Goal: Task Accomplishment & Management: Complete application form

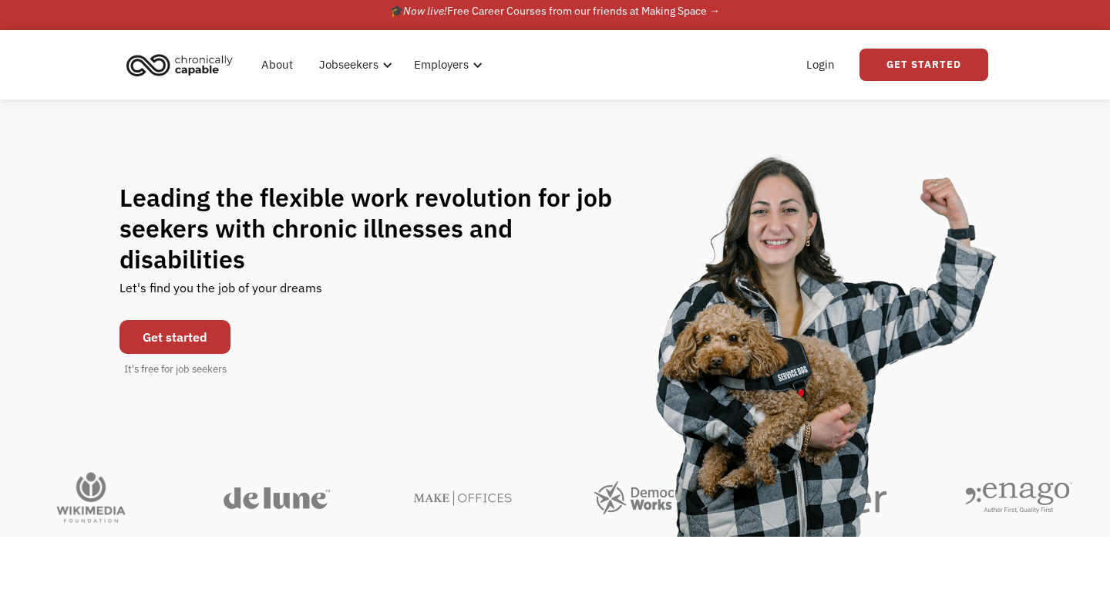
scroll to position [7, 0]
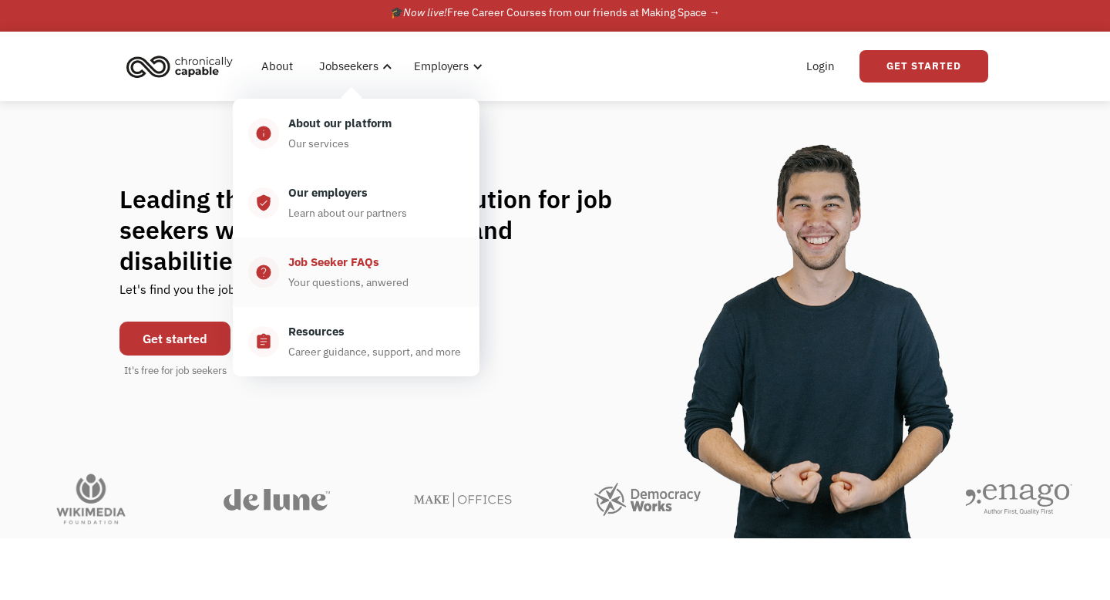
click at [332, 267] on div "Job Seeker FAQs" at bounding box center [333, 262] width 91 height 19
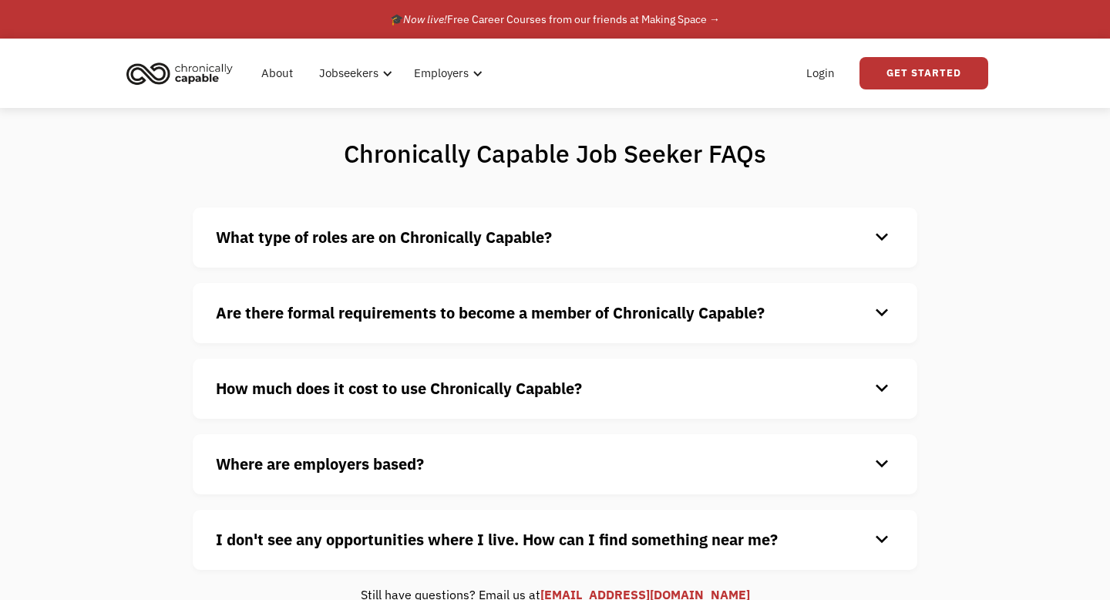
click at [342, 251] on div "What type of roles are on Chronically Capable? keyboard_arrow_down We offer a r…" at bounding box center [555, 237] width 725 height 60
click at [365, 242] on strong "What type of roles are on Chronically Capable?" at bounding box center [384, 237] width 336 height 21
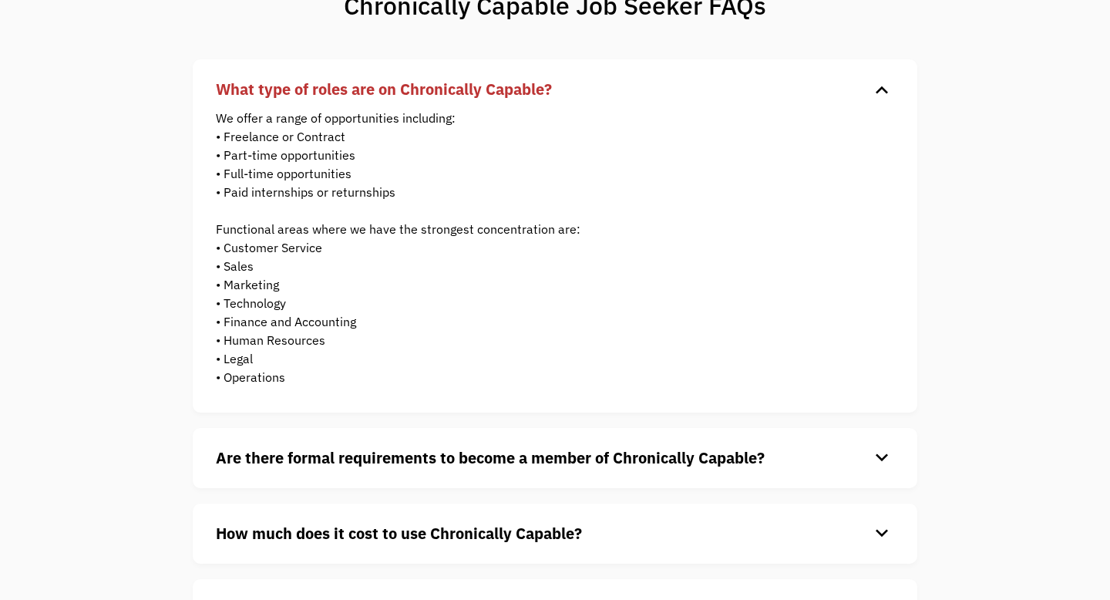
scroll to position [129, 0]
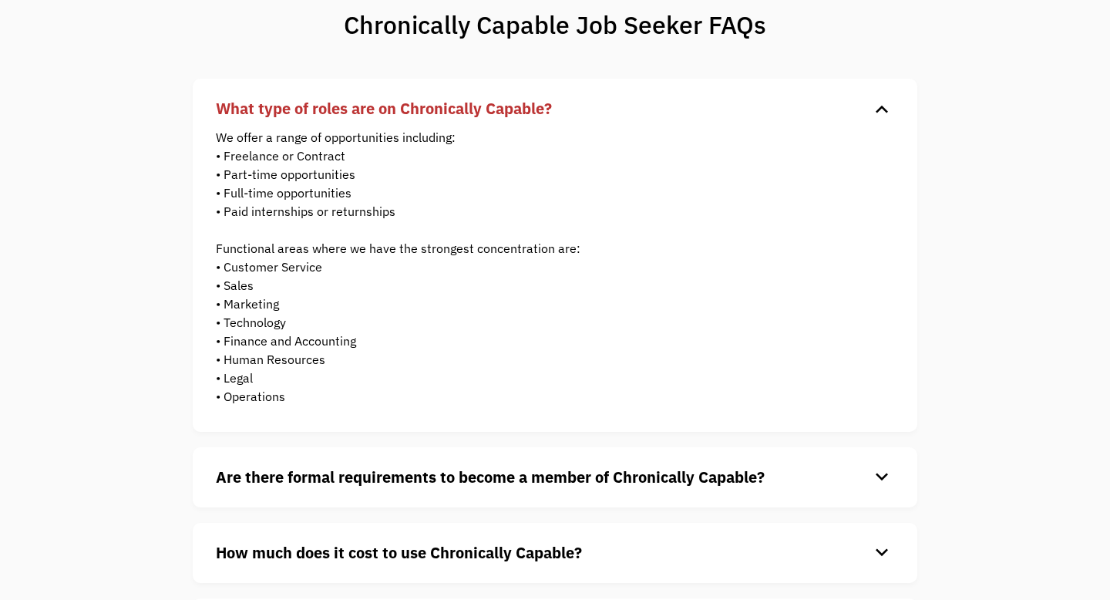
click at [494, 108] on strong "What type of roles are on Chronically Capable?" at bounding box center [384, 108] width 336 height 21
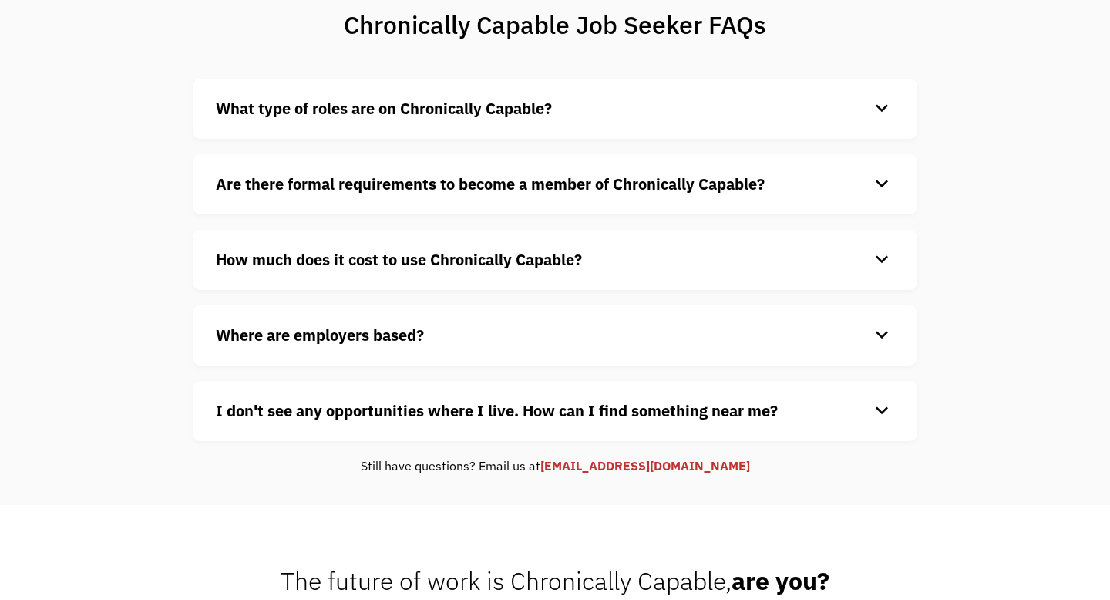
click at [483, 184] on strong "Are there formal requirements to become a member of Chronically Capable?" at bounding box center [490, 183] width 549 height 21
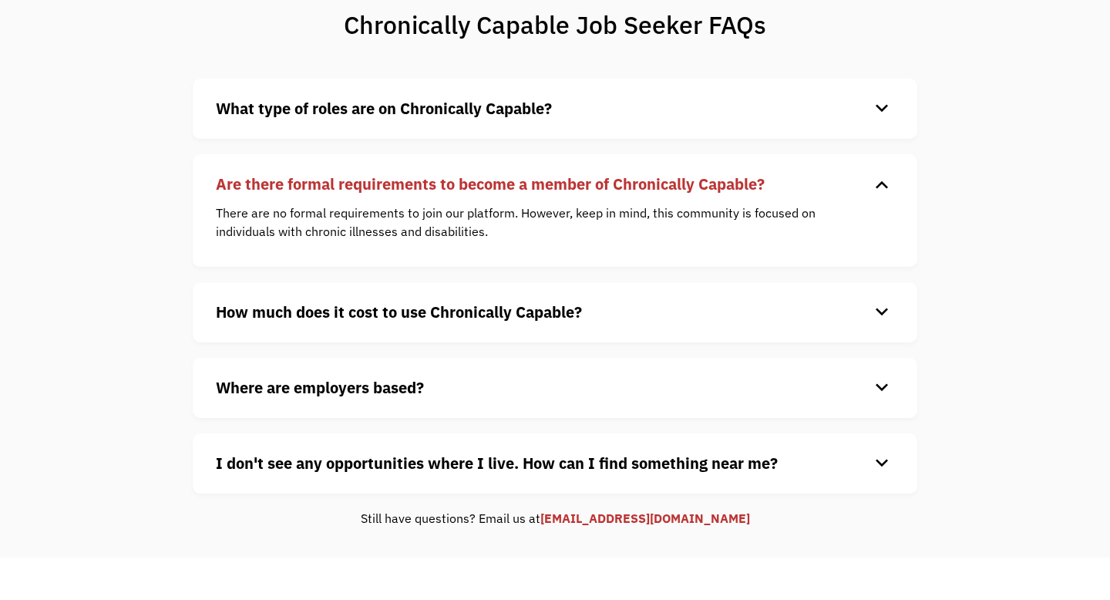
click at [484, 185] on strong "Are there formal requirements to become a member of Chronically Capable?" at bounding box center [490, 183] width 549 height 21
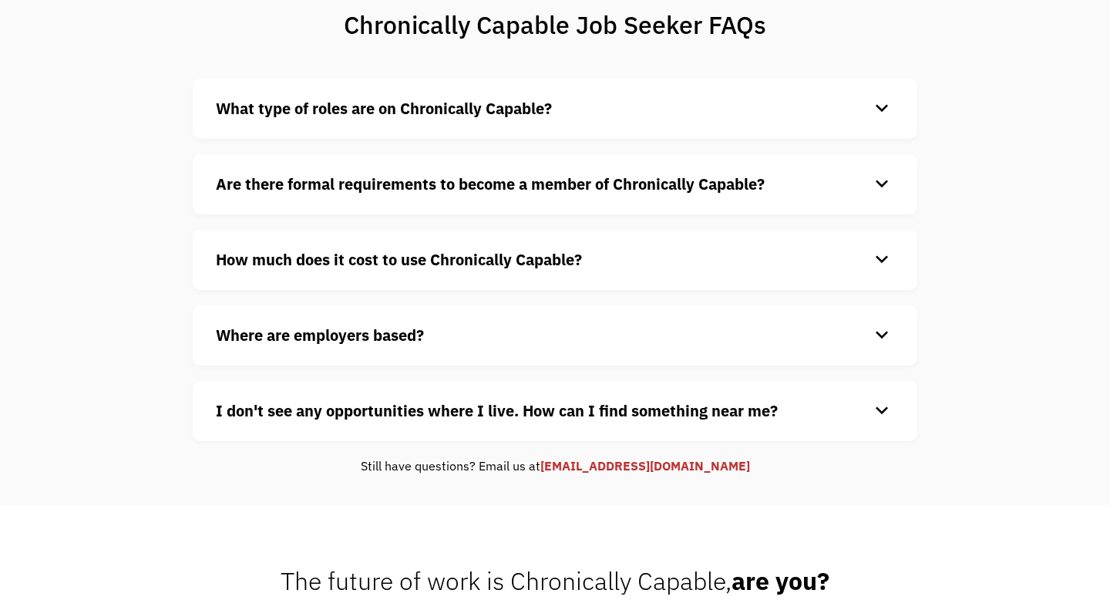
click at [473, 257] on strong "How much does it cost to use Chronically Capable?" at bounding box center [399, 259] width 366 height 21
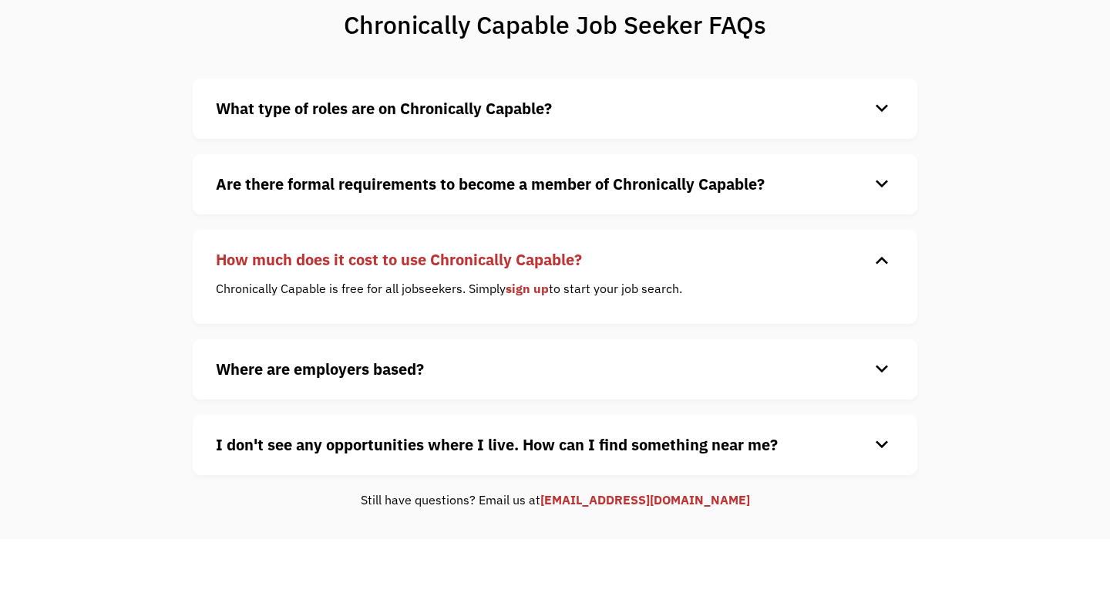
click at [473, 258] on strong "How much does it cost to use Chronically Capable?" at bounding box center [399, 259] width 366 height 21
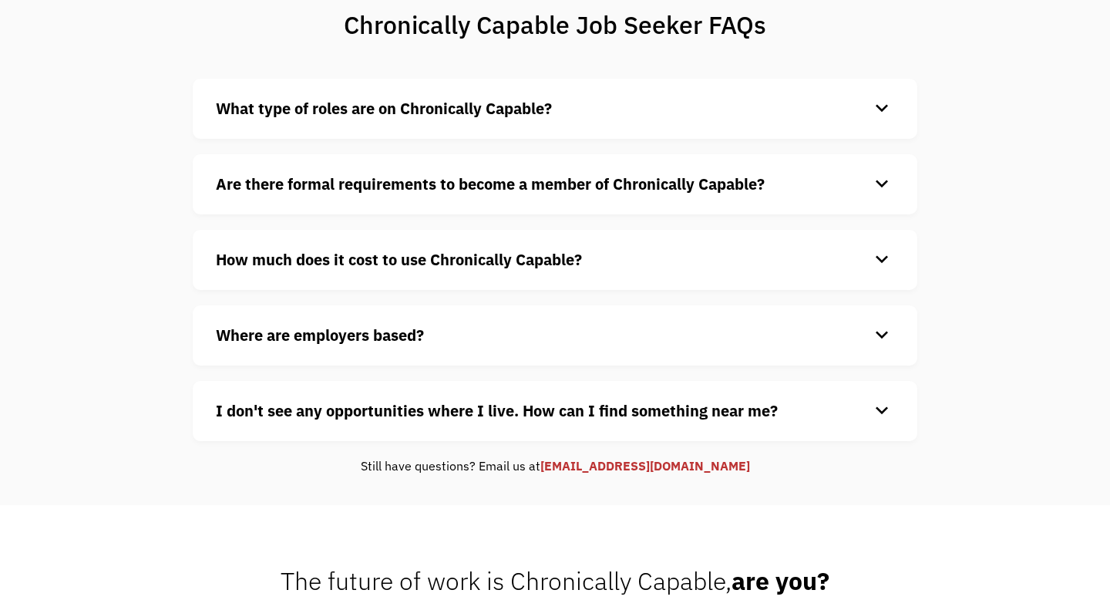
click at [448, 330] on h4 "Where are employers based?" at bounding box center [543, 335] width 654 height 23
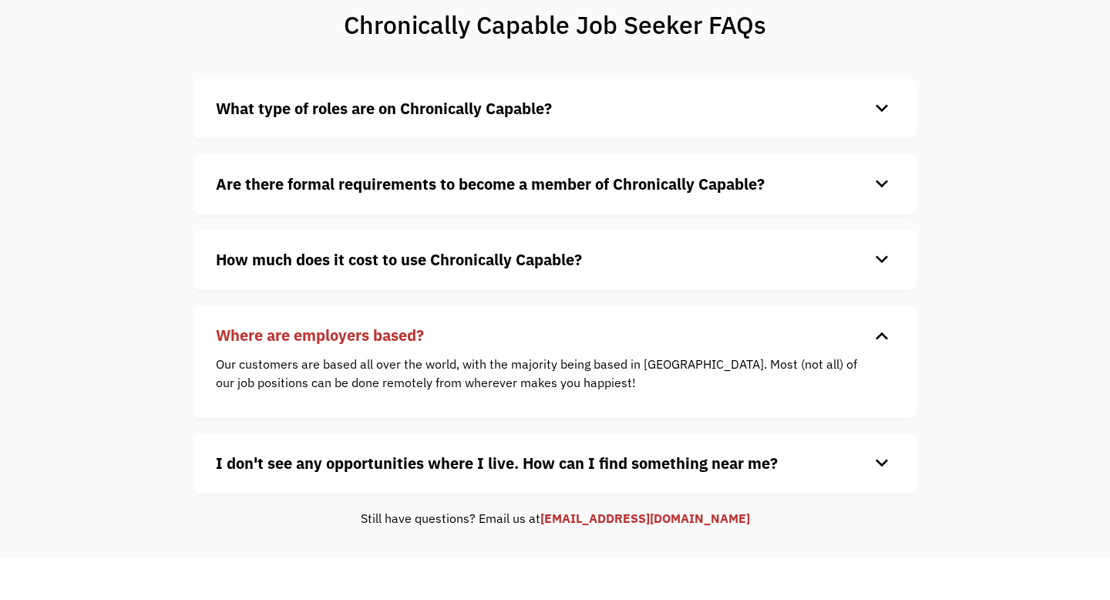
click at [448, 331] on h4 "Where are employers based?" at bounding box center [543, 335] width 654 height 23
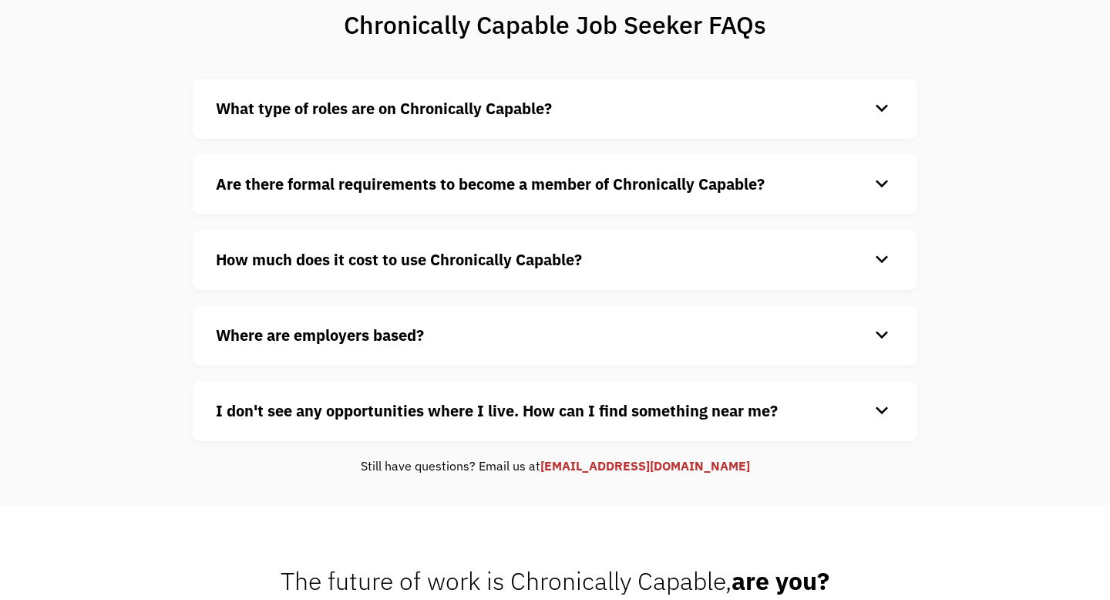
click at [445, 347] on div "Where are employers based? keyboard_arrow_down Our customers are based all over…" at bounding box center [555, 335] width 725 height 60
click at [412, 333] on strong "Where are employers based?" at bounding box center [320, 335] width 208 height 21
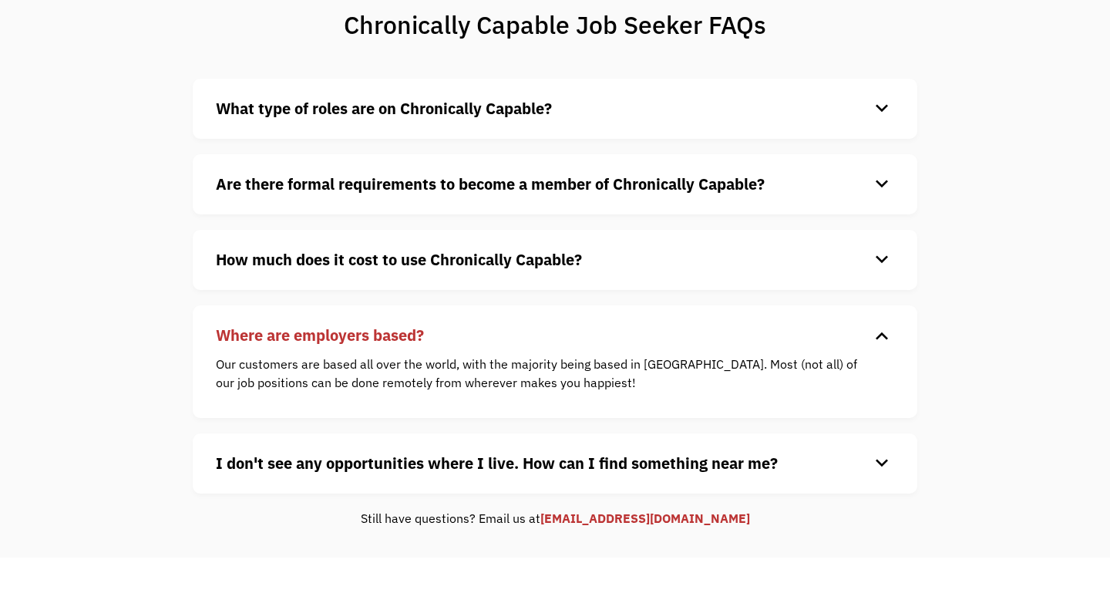
click at [413, 335] on strong "Where are employers based?" at bounding box center [320, 335] width 208 height 21
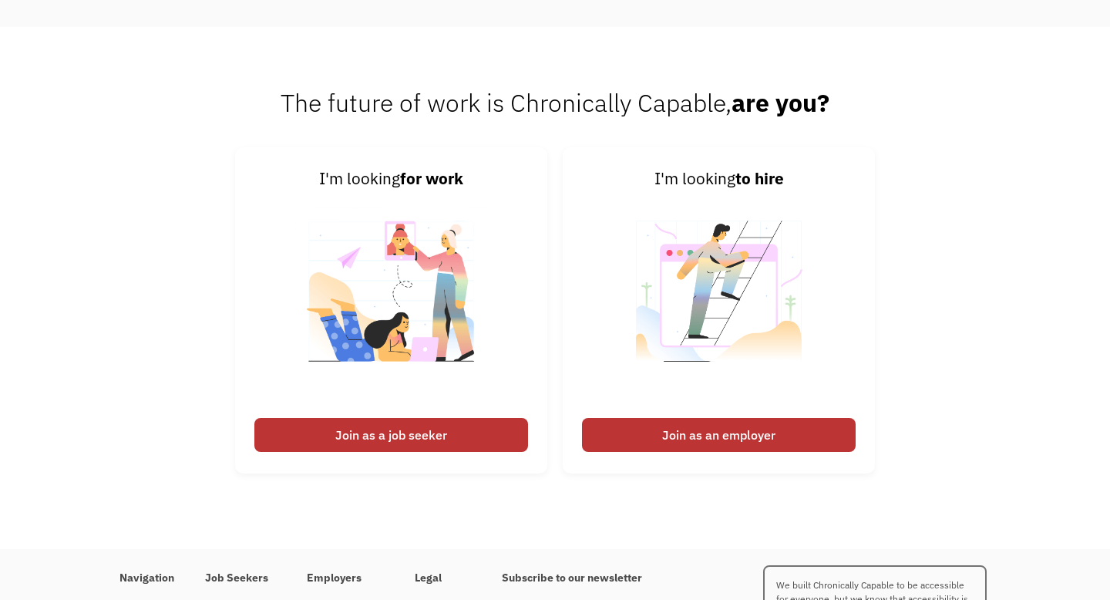
scroll to position [617, 0]
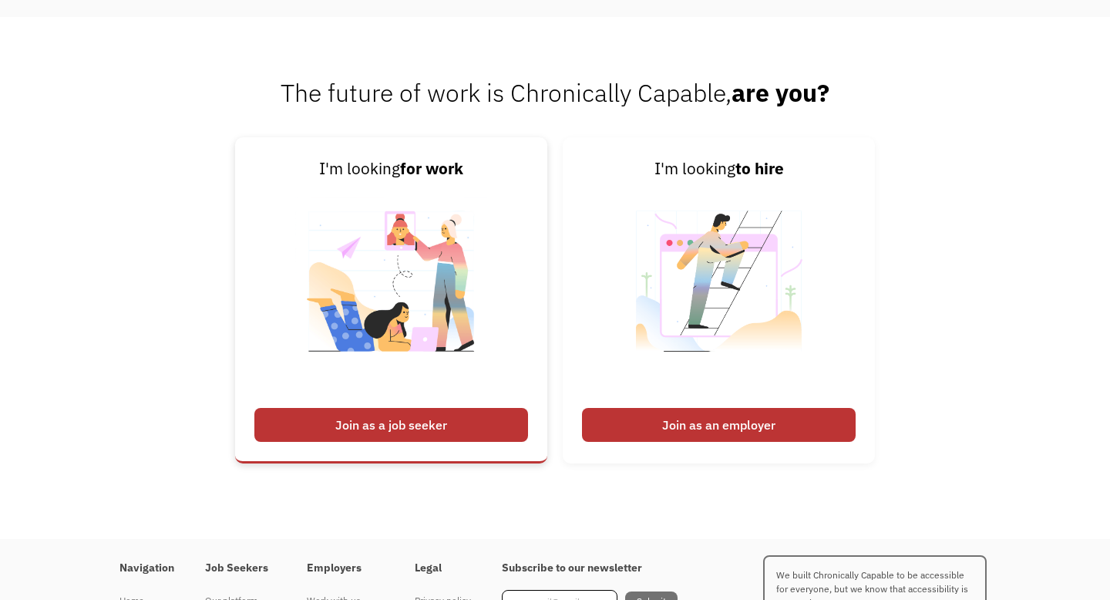
click at [417, 432] on div "Join as a job seeker" at bounding box center [391, 425] width 274 height 34
click at [419, 426] on div "Join as a job seeker" at bounding box center [391, 425] width 274 height 34
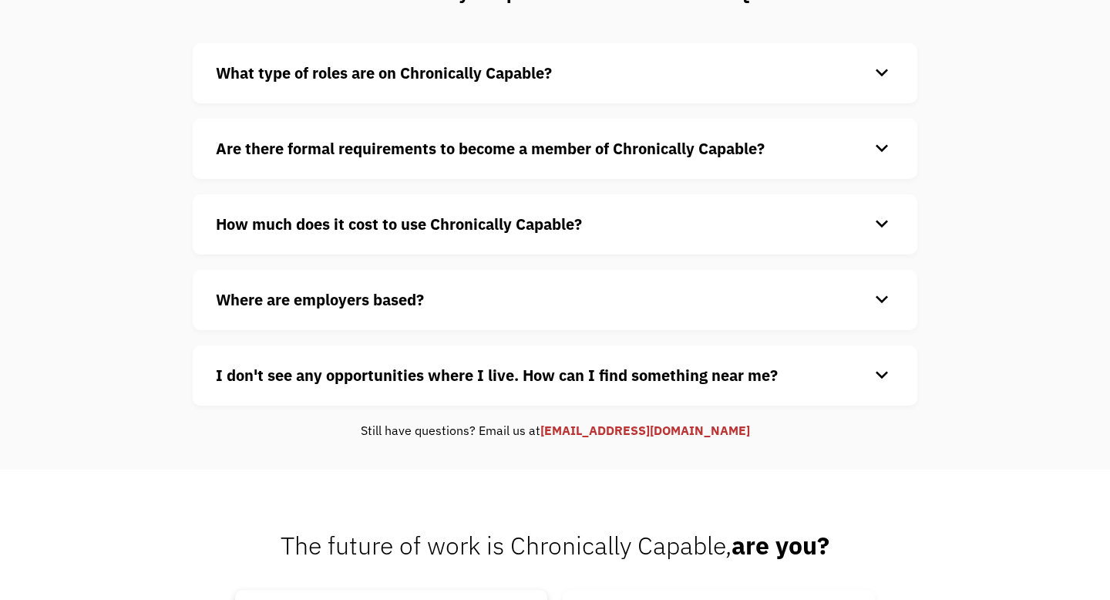
scroll to position [0, 0]
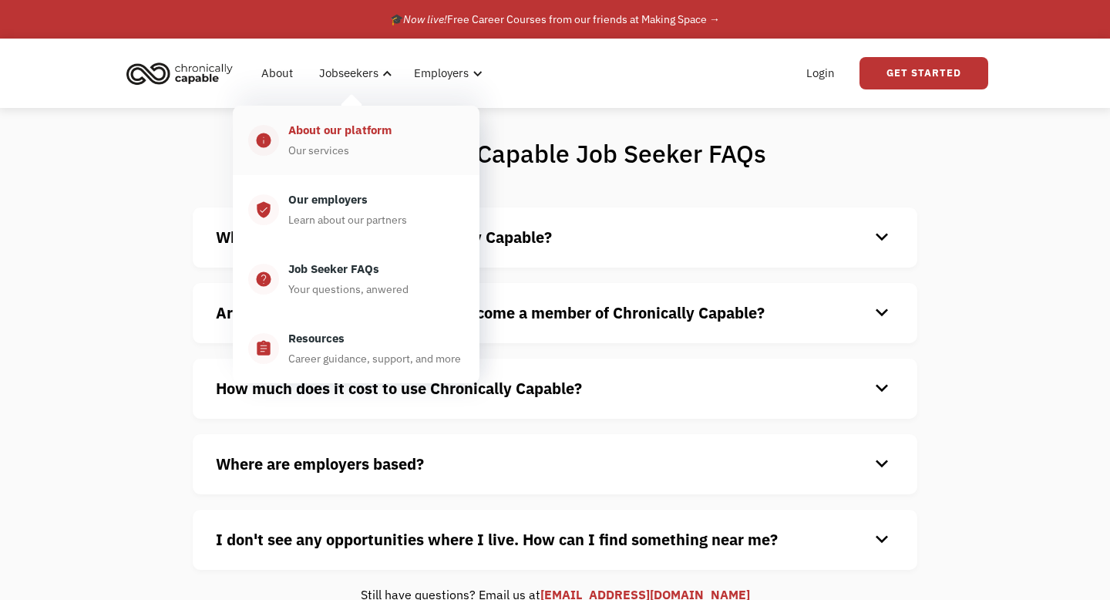
click at [361, 136] on div "About our platform" at bounding box center [339, 130] width 103 height 19
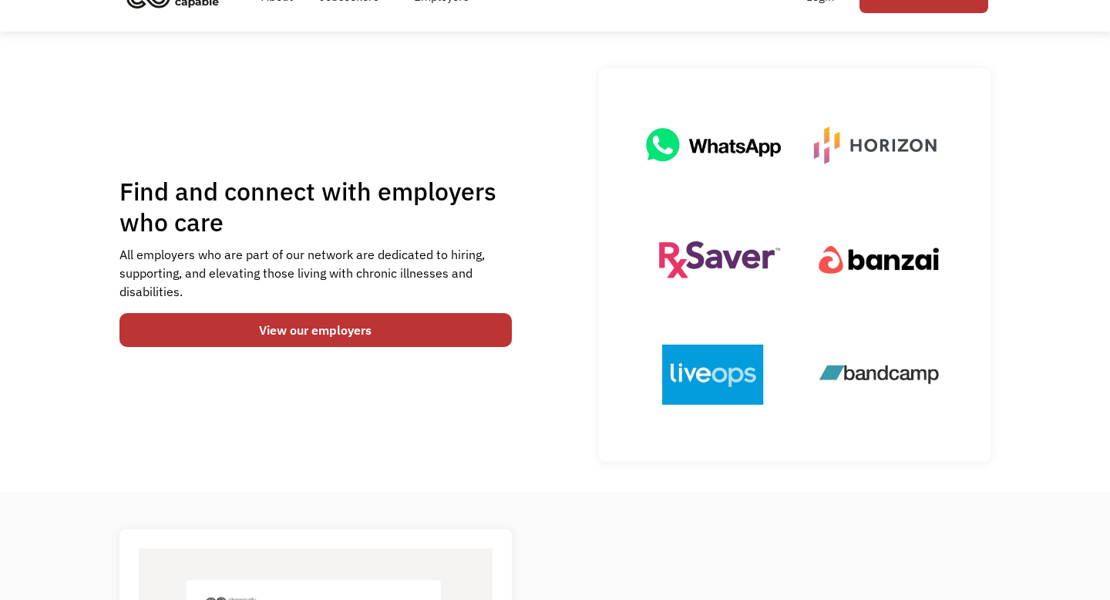
scroll to position [77, 0]
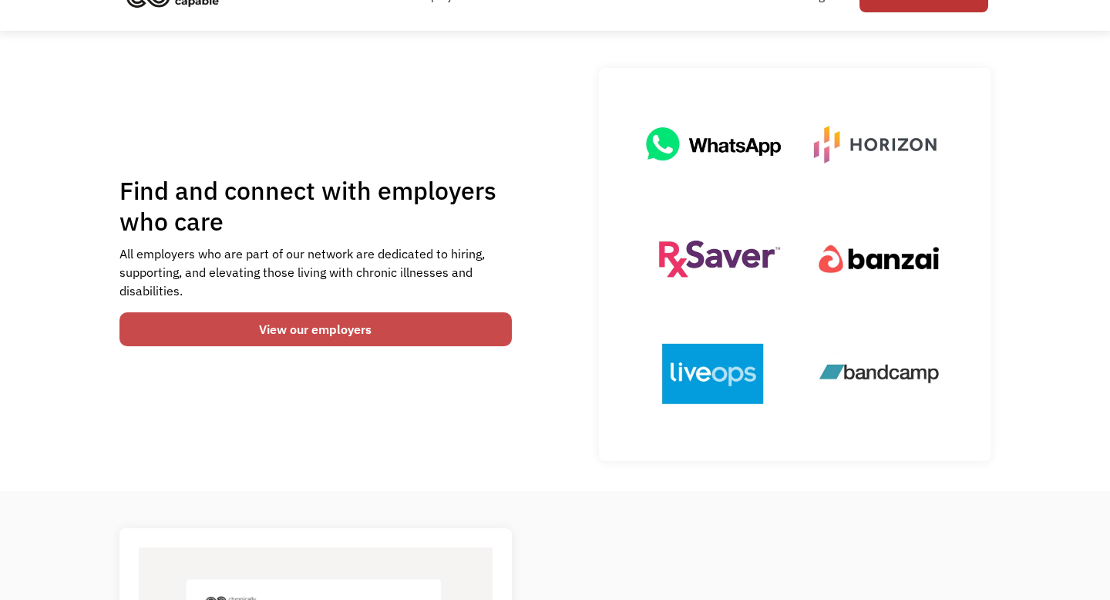
click at [499, 331] on link "View our employers" at bounding box center [315, 329] width 392 height 34
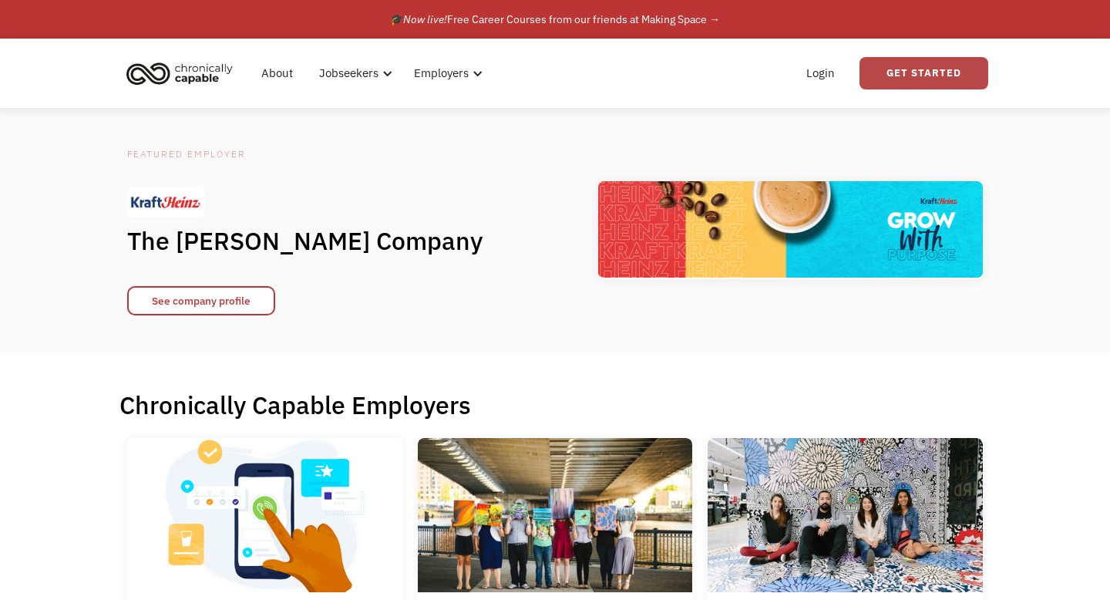
click at [913, 79] on link "Get Started" at bounding box center [924, 73] width 129 height 32
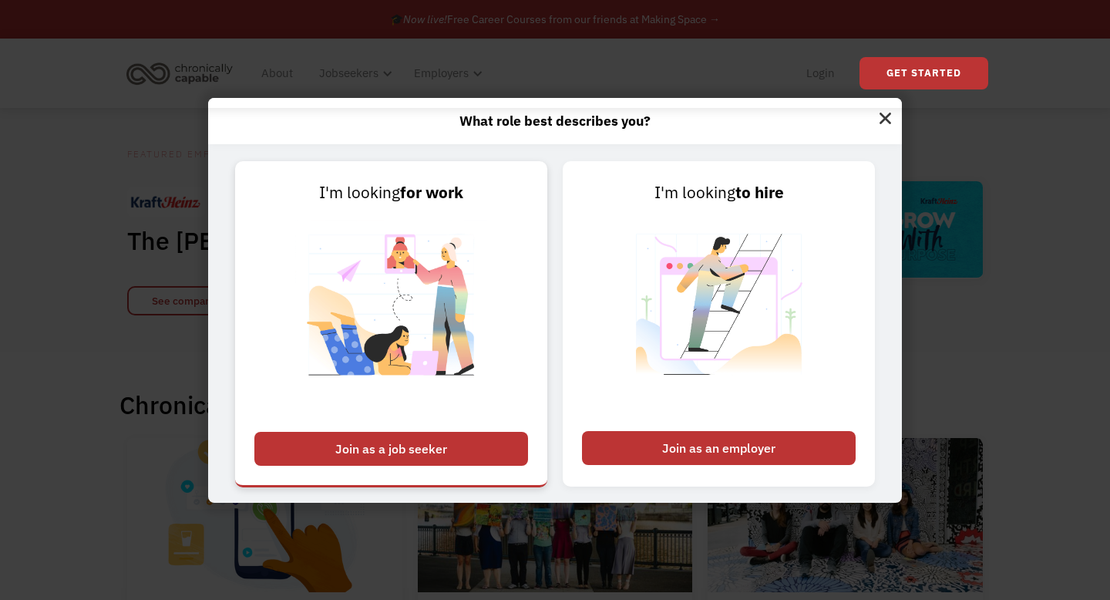
click at [374, 449] on div "Join as a job seeker" at bounding box center [391, 449] width 274 height 34
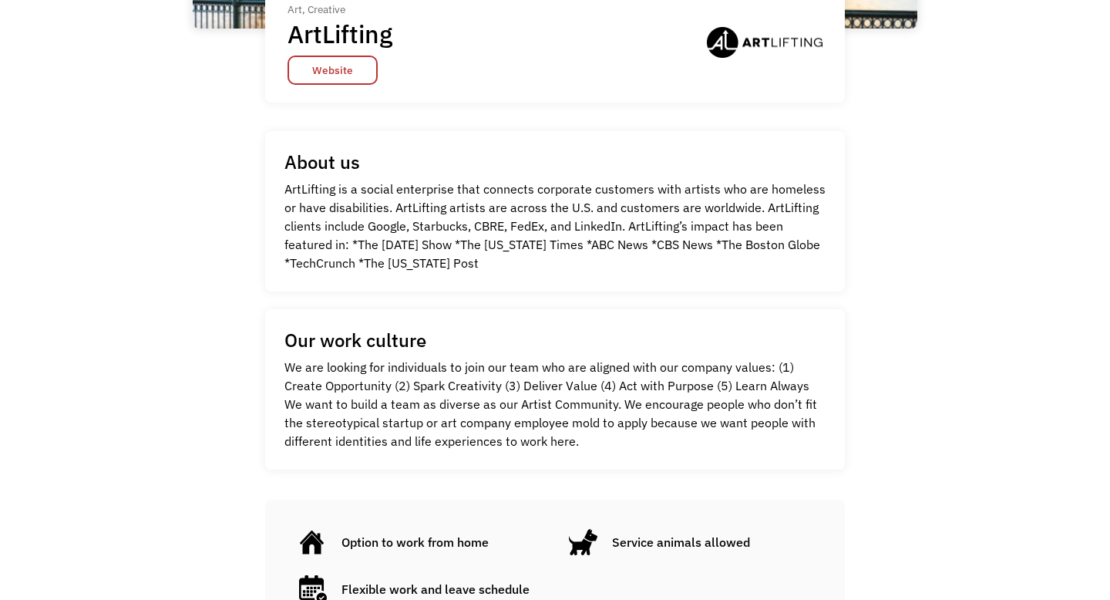
scroll to position [362, 0]
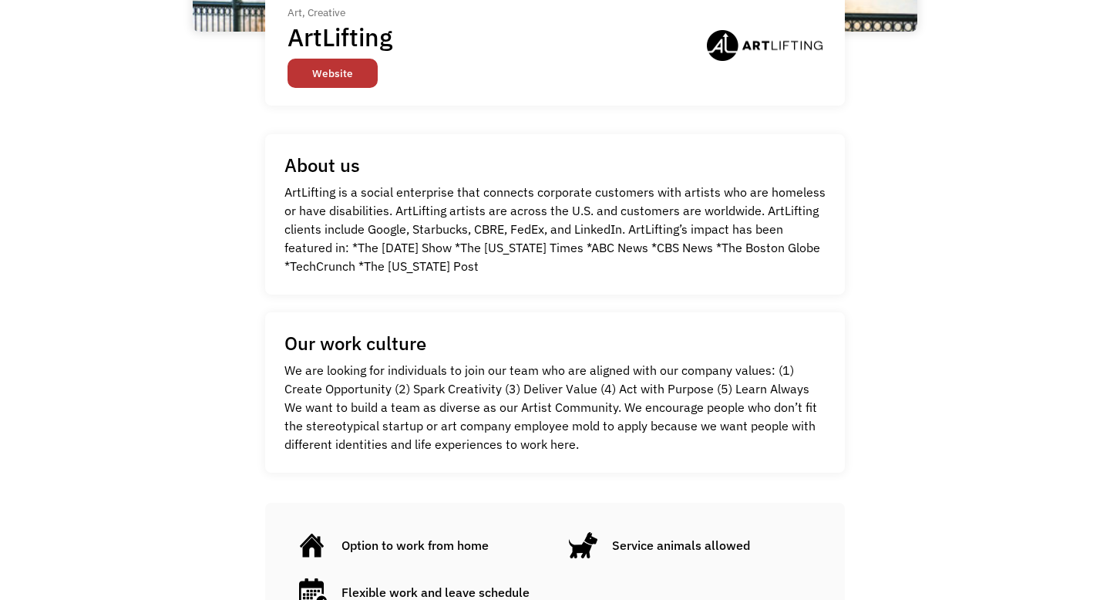
click at [360, 79] on link "Website" at bounding box center [333, 73] width 90 height 29
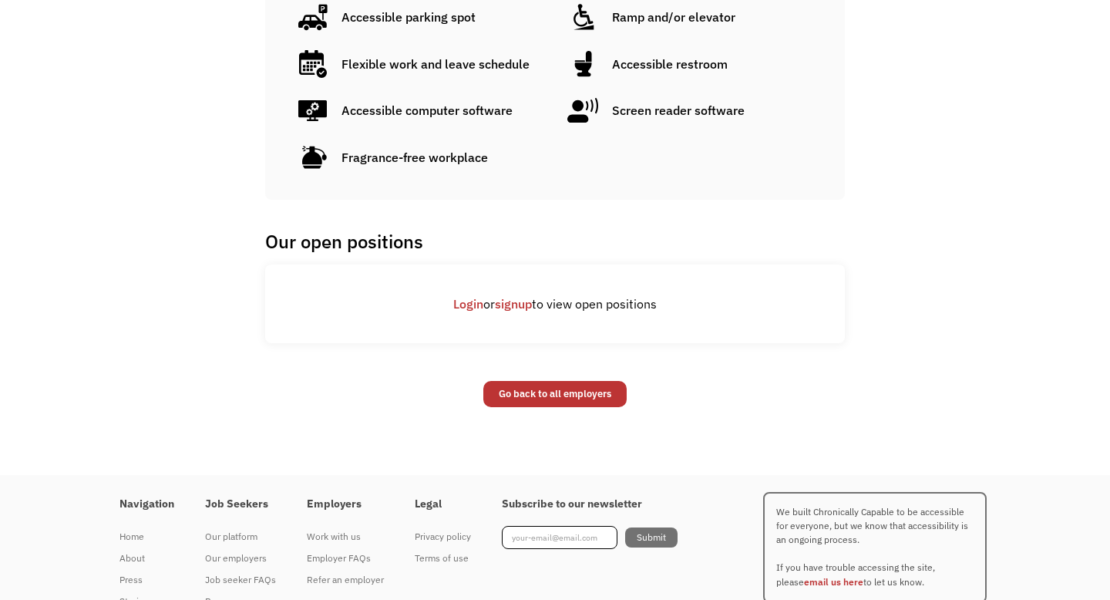
scroll to position [1078, 0]
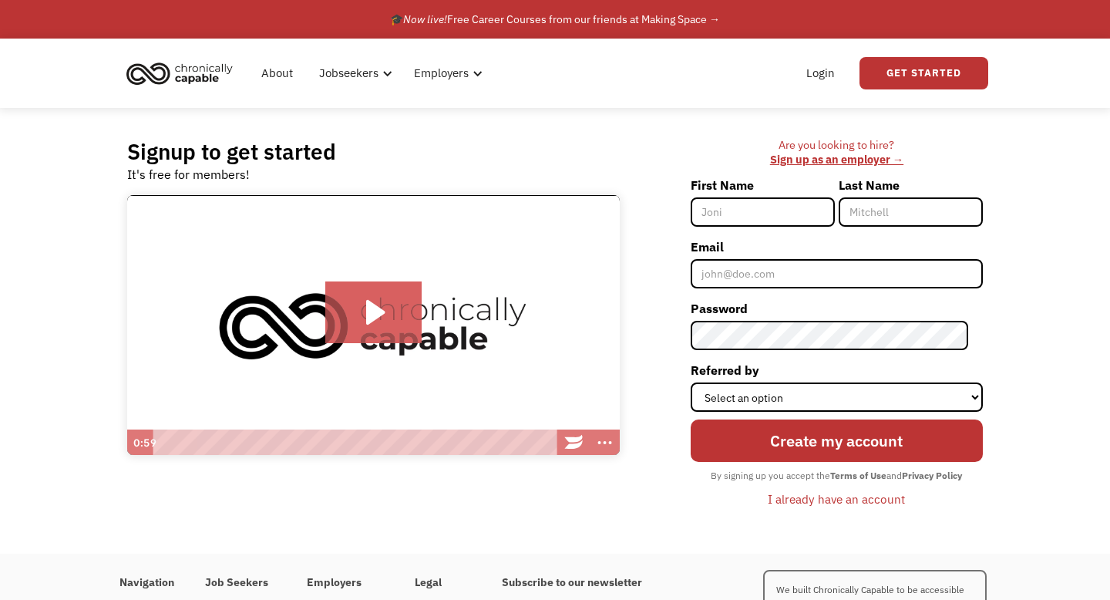
click at [762, 214] on input "First Name" at bounding box center [763, 211] width 144 height 29
click at [756, 210] on input "kathy" at bounding box center [763, 211] width 144 height 29
type input "k"
type input "L"
type input "[PERSON_NAME]"
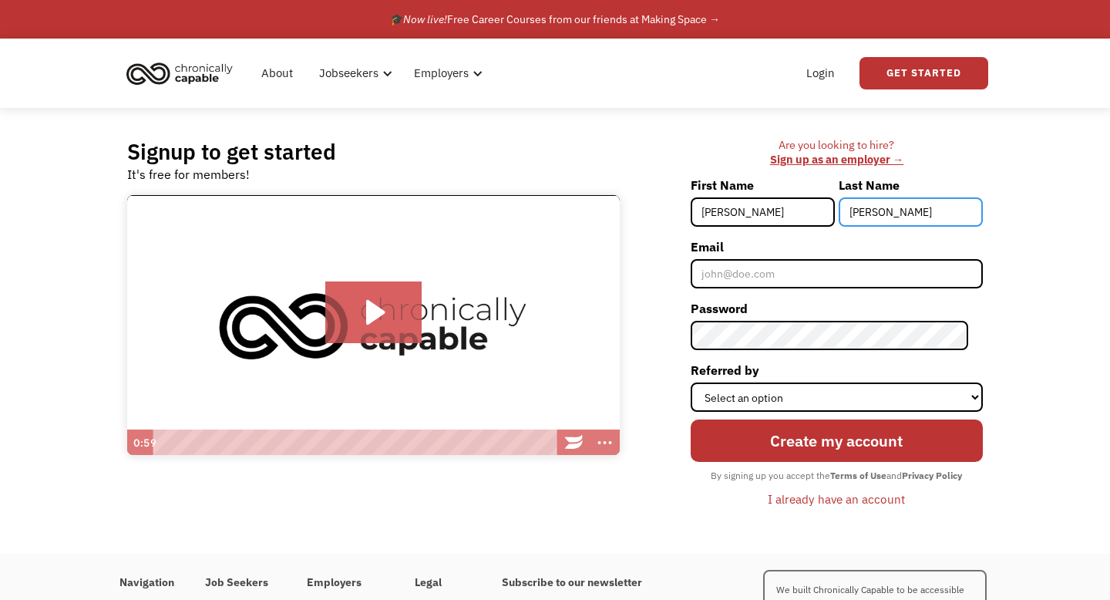
type input "Burnette"
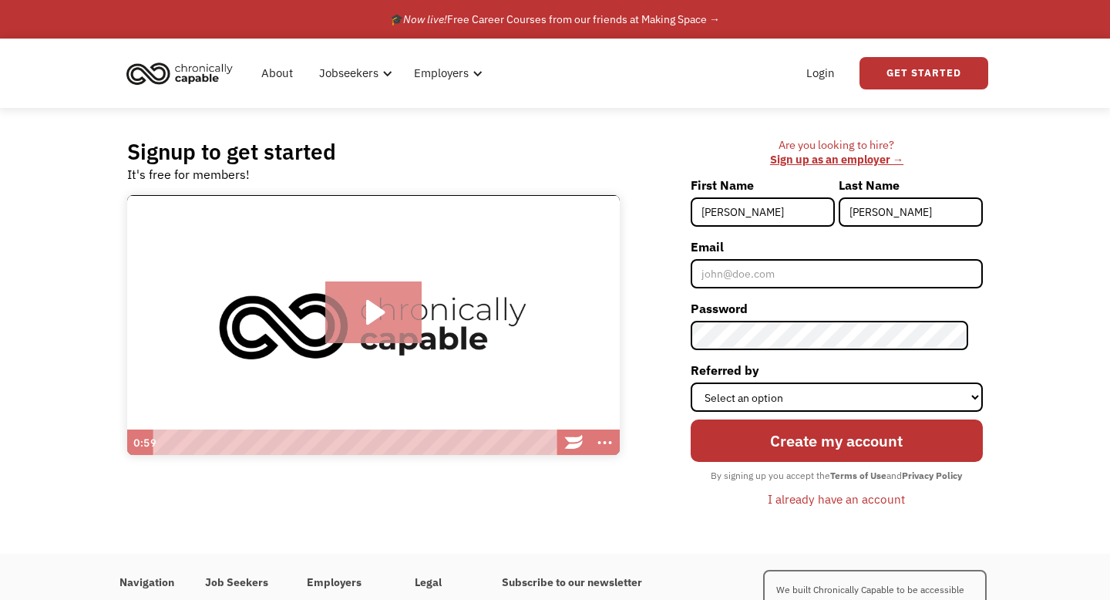
click at [400, 321] on icon "Play Video: Introducing Chronically Capable" at bounding box center [373, 312] width 96 height 62
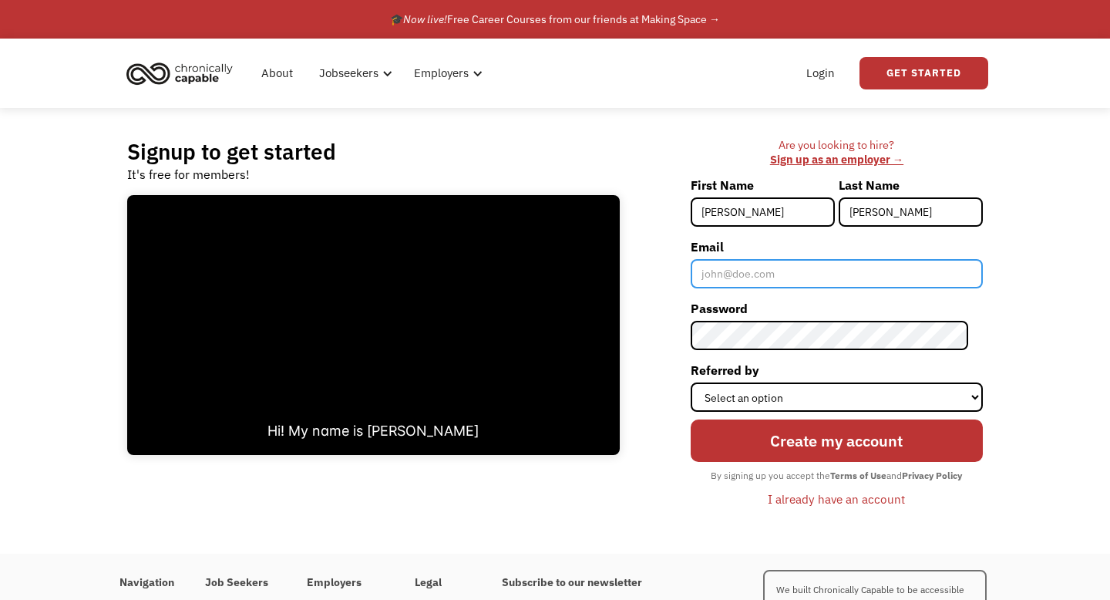
click at [772, 273] on input "Email" at bounding box center [837, 273] width 292 height 29
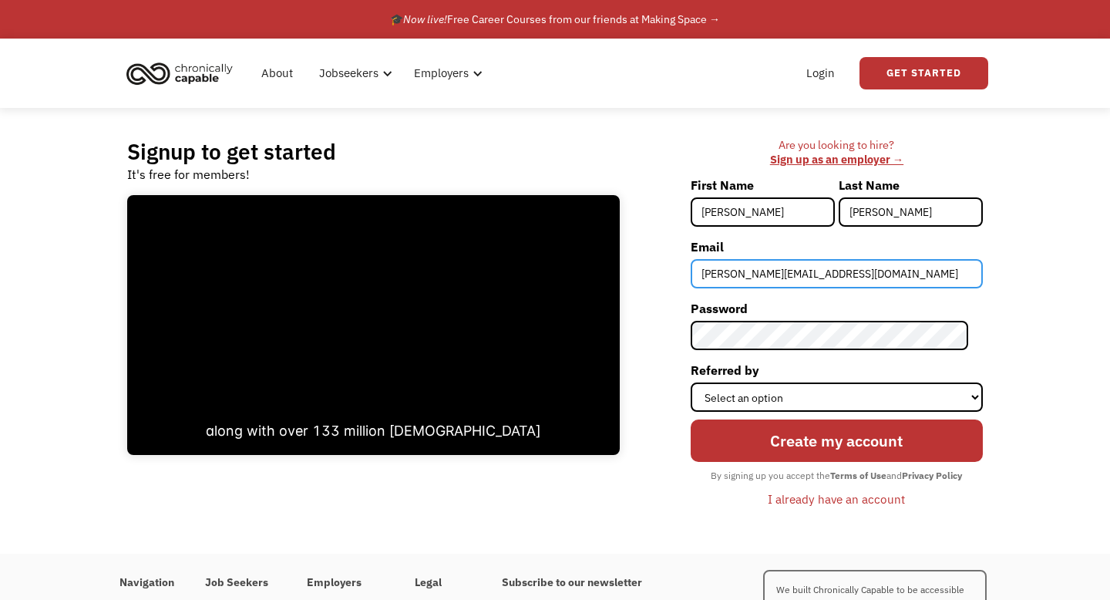
type input "k.burnette.2.28@gmail.com"
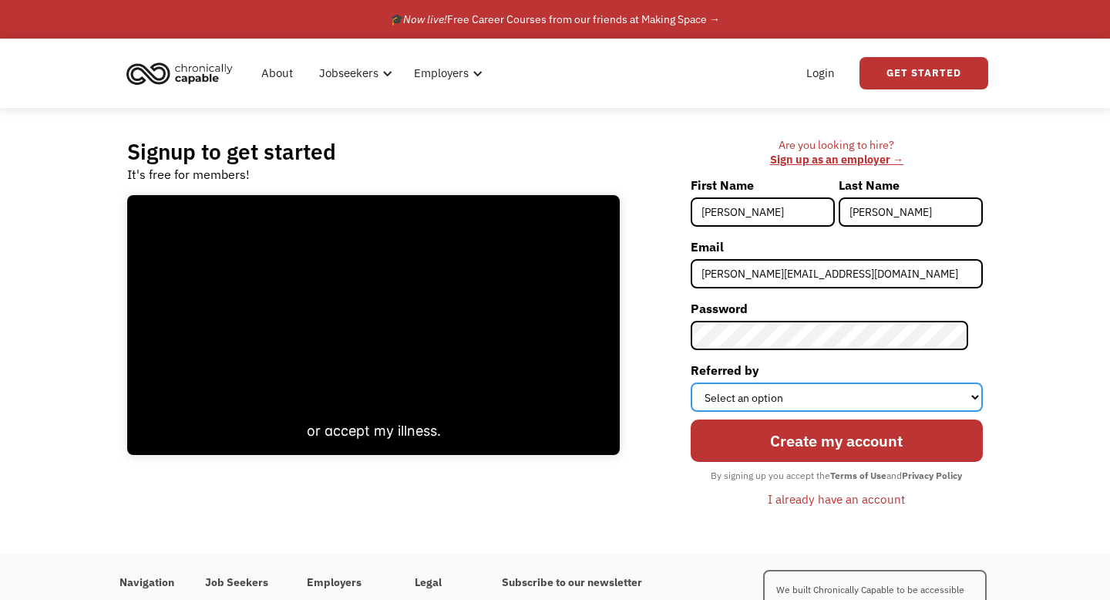
click at [829, 399] on select "Select an option Instagram Facebook Twitter Search Engine News Article Word of …" at bounding box center [837, 396] width 292 height 29
select select "Search Engine"
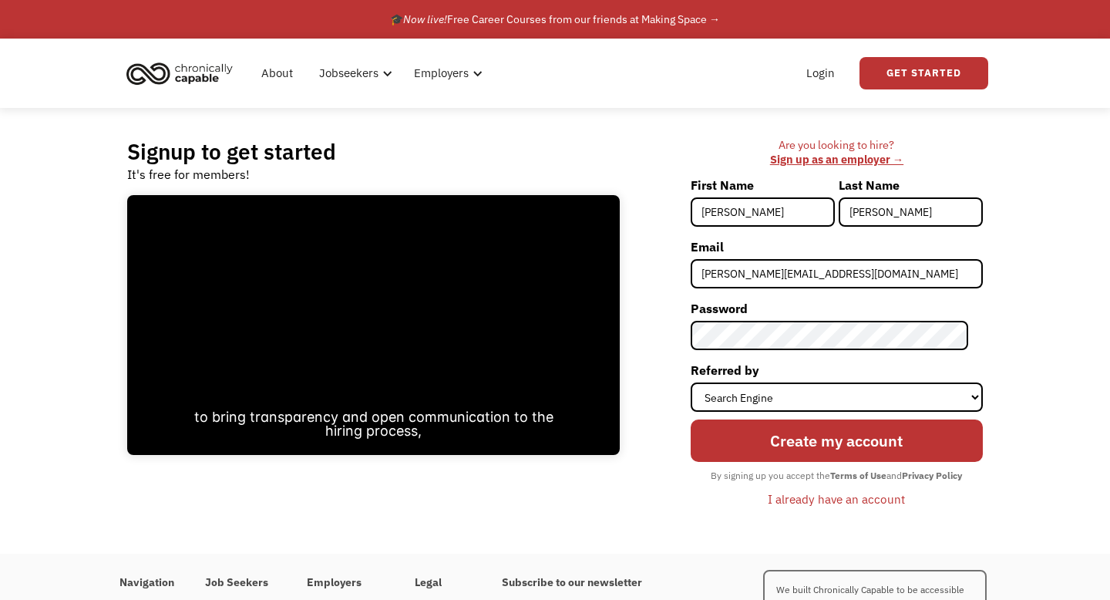
click at [1057, 389] on div "Signup to get started It's free for members! Click for sound @keyframes VOLUME_…" at bounding box center [555, 331] width 1110 height 446
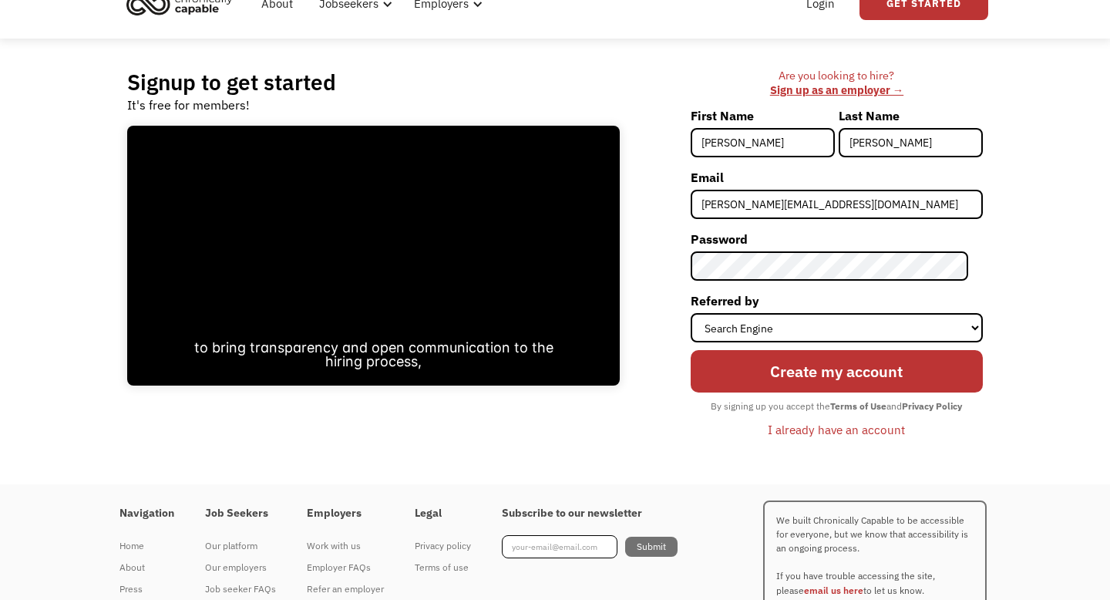
scroll to position [78, 0]
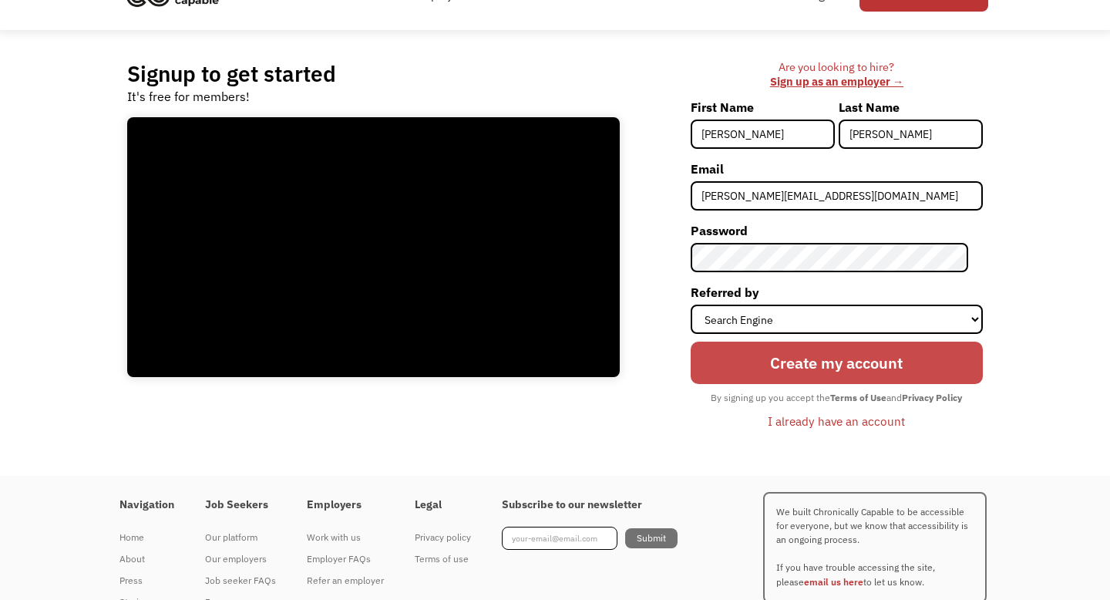
click at [840, 366] on input "Create my account" at bounding box center [837, 362] width 292 height 42
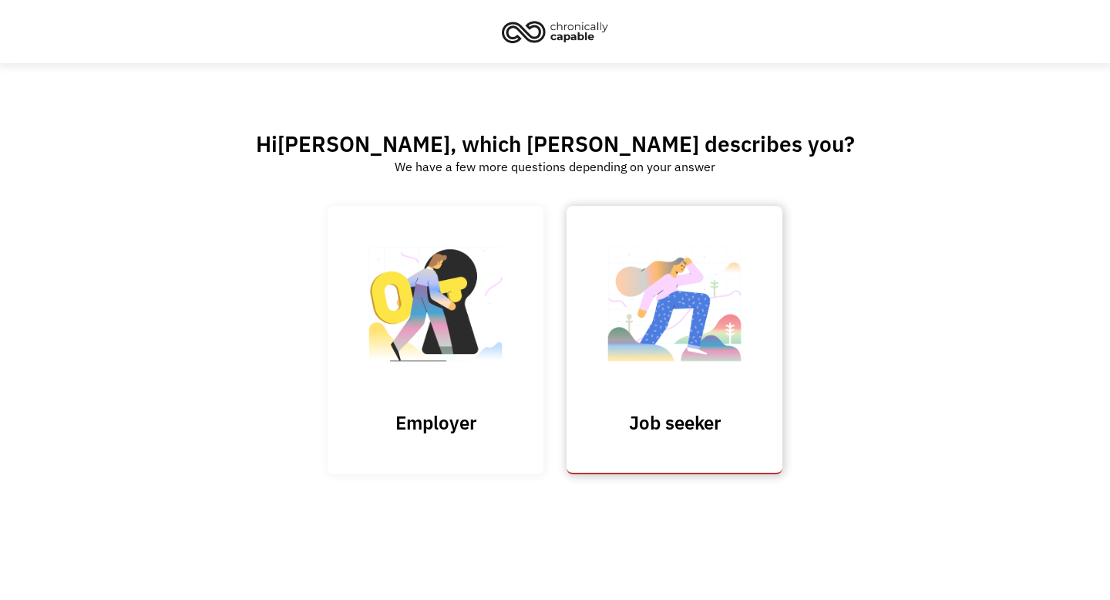
click at [698, 315] on img at bounding box center [674, 312] width 154 height 150
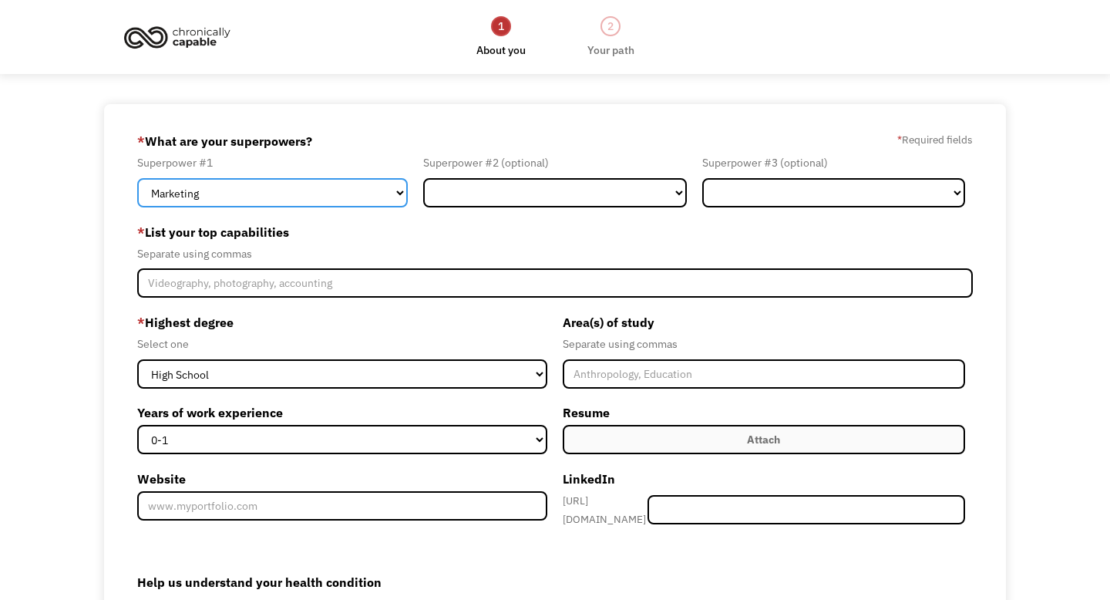
click at [353, 193] on select "Marketing Human Resources Finance Technology Operations Sales Industrial & Manu…" at bounding box center [272, 192] width 271 height 29
select select "Administration"
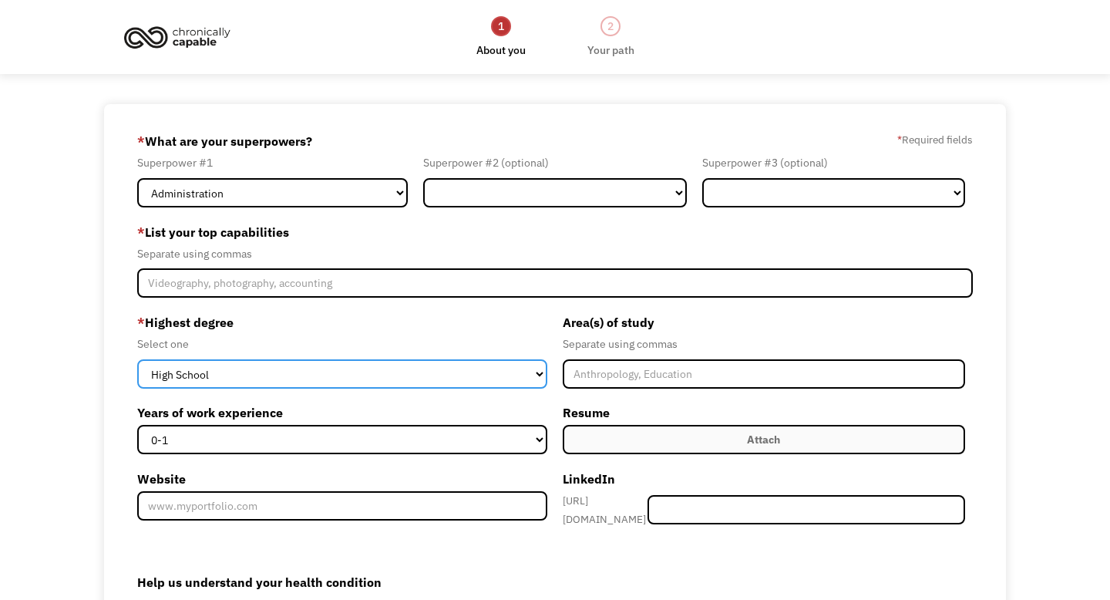
click at [368, 369] on select "High School Associates Bachelors Master's PhD" at bounding box center [342, 373] width 410 height 29
select select "bachelors"
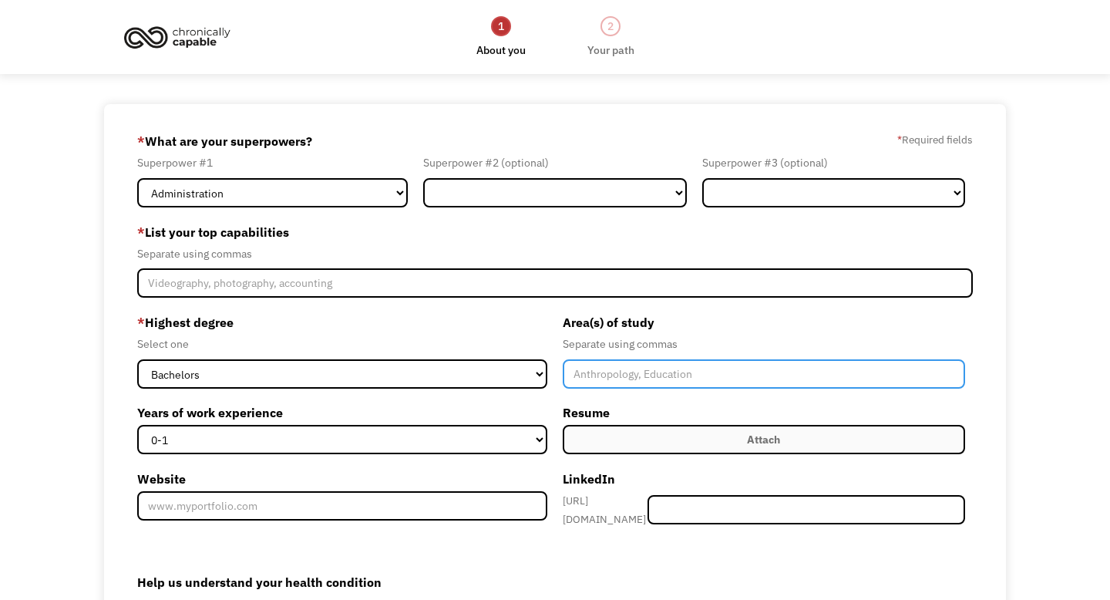
click at [654, 368] on input "Member-Create-Step1" at bounding box center [764, 373] width 402 height 29
type input "psychology, creative writing"
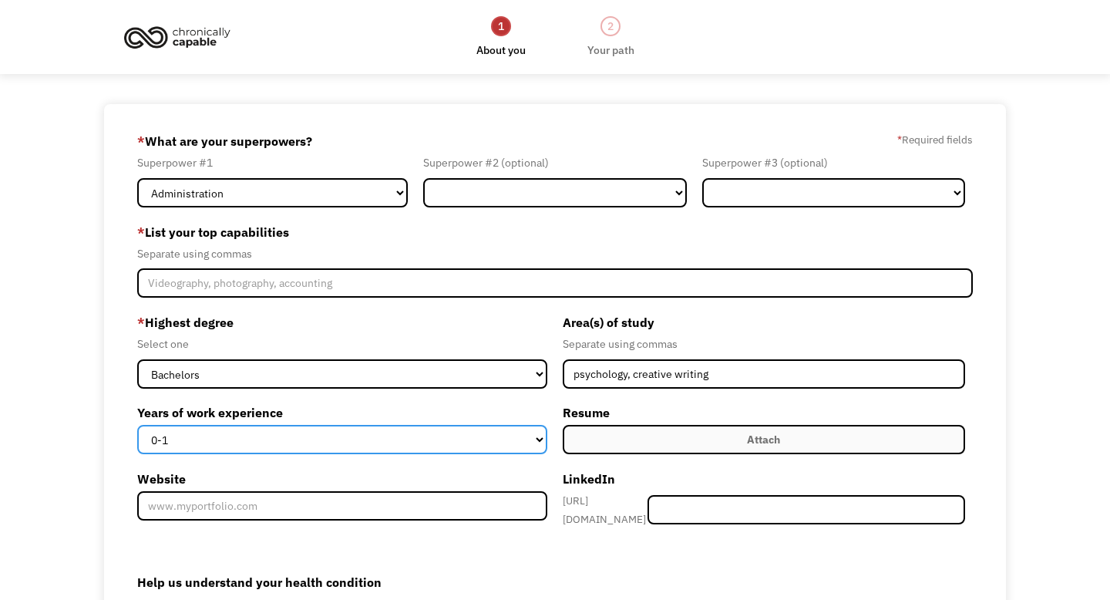
click at [503, 446] on select "0-1 2-4 5-10 11-15 15+" at bounding box center [342, 439] width 410 height 29
select select "5-10"
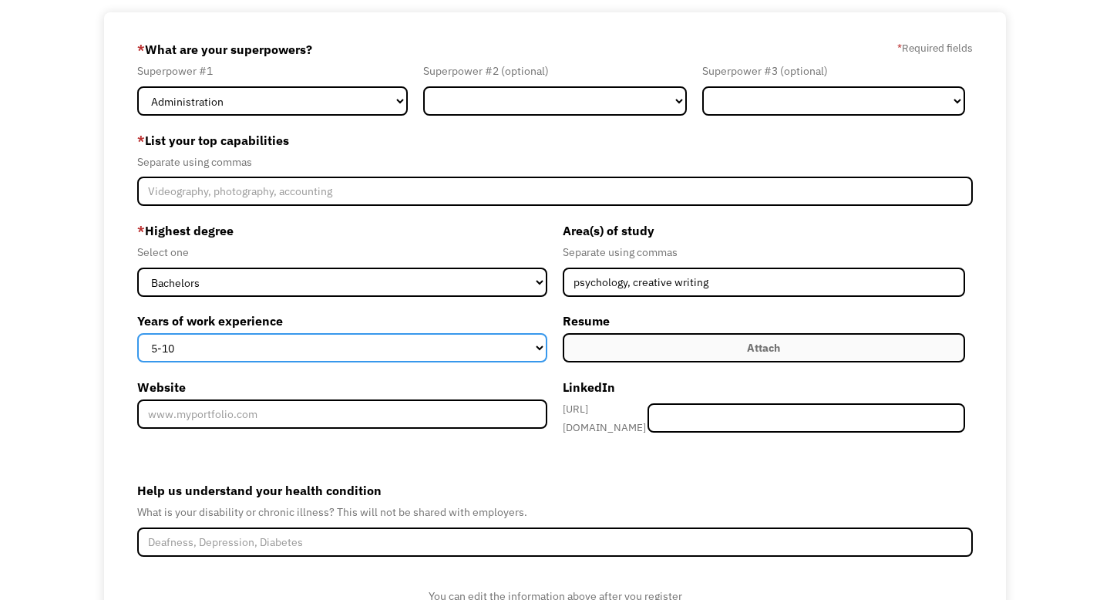
scroll to position [91, 0]
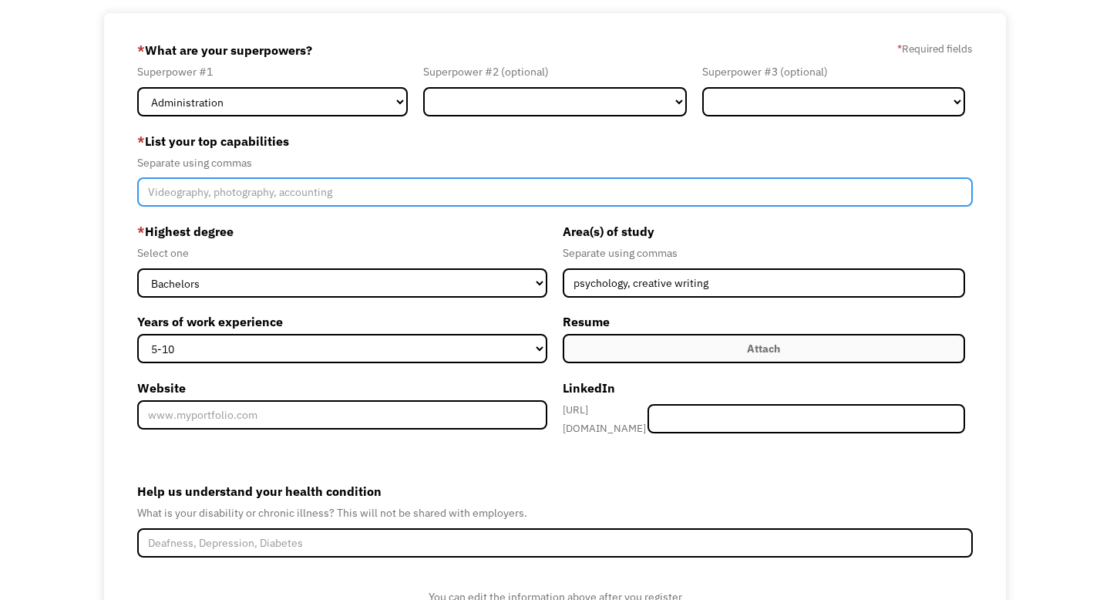
click at [436, 196] on input "Member-Create-Step1" at bounding box center [555, 191] width 836 height 29
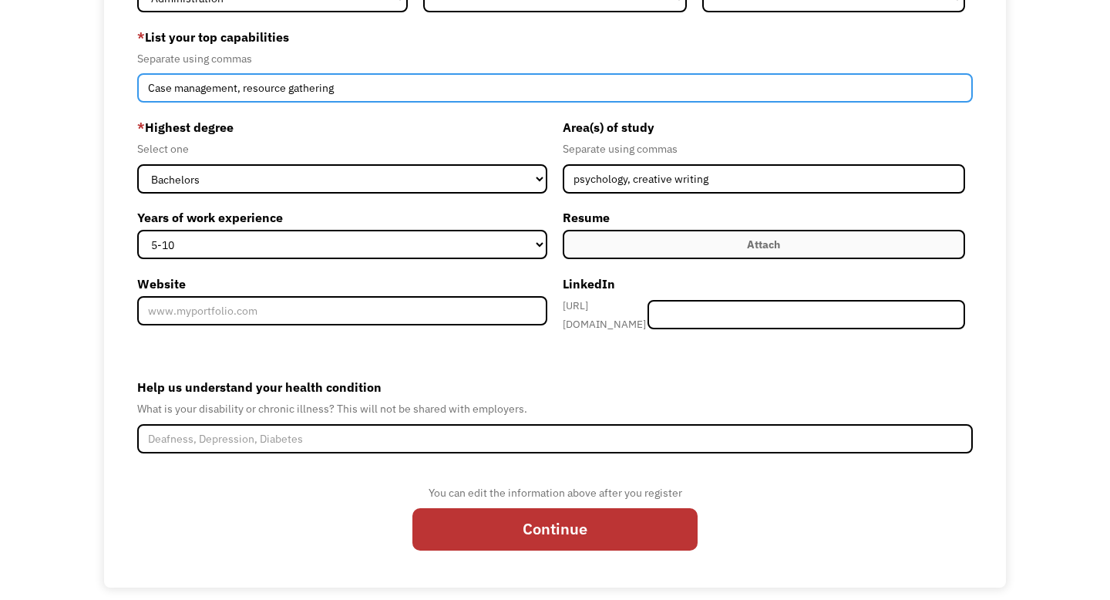
scroll to position [204, 0]
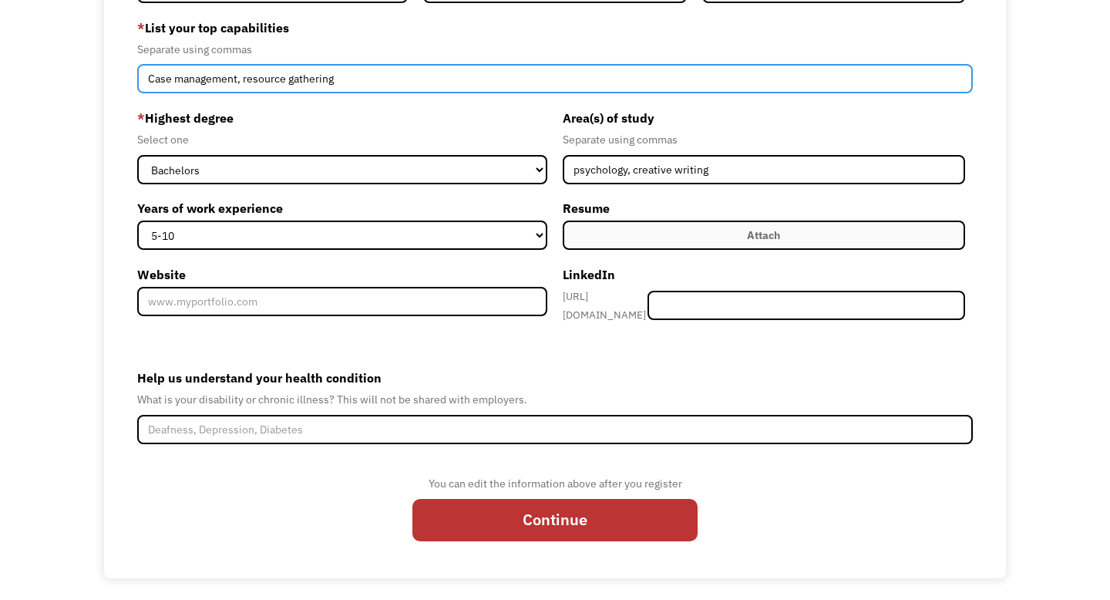
type input "Case management, resource gathering"
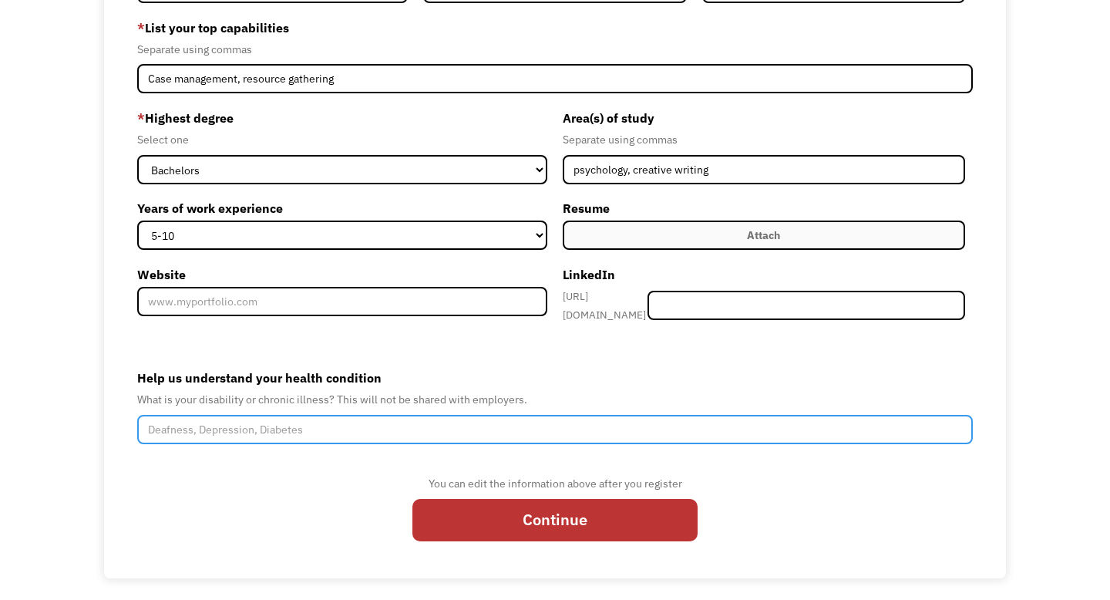
click at [419, 419] on input "Help us understand your health condition" at bounding box center [555, 429] width 836 height 29
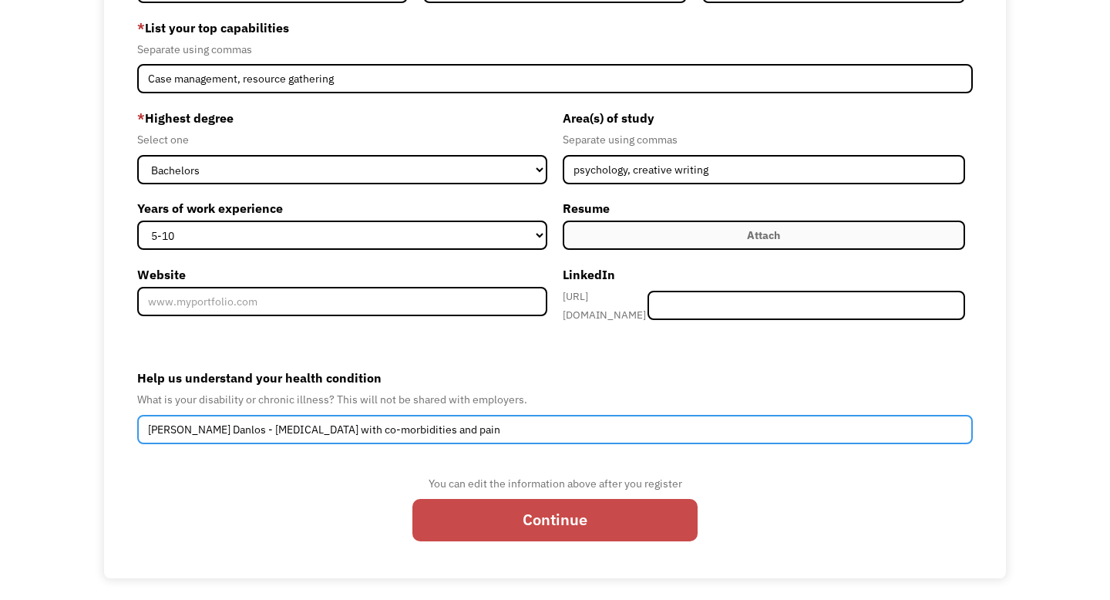
type input "Ehlers Danlos - hypermobility with co-morbidities and pain"
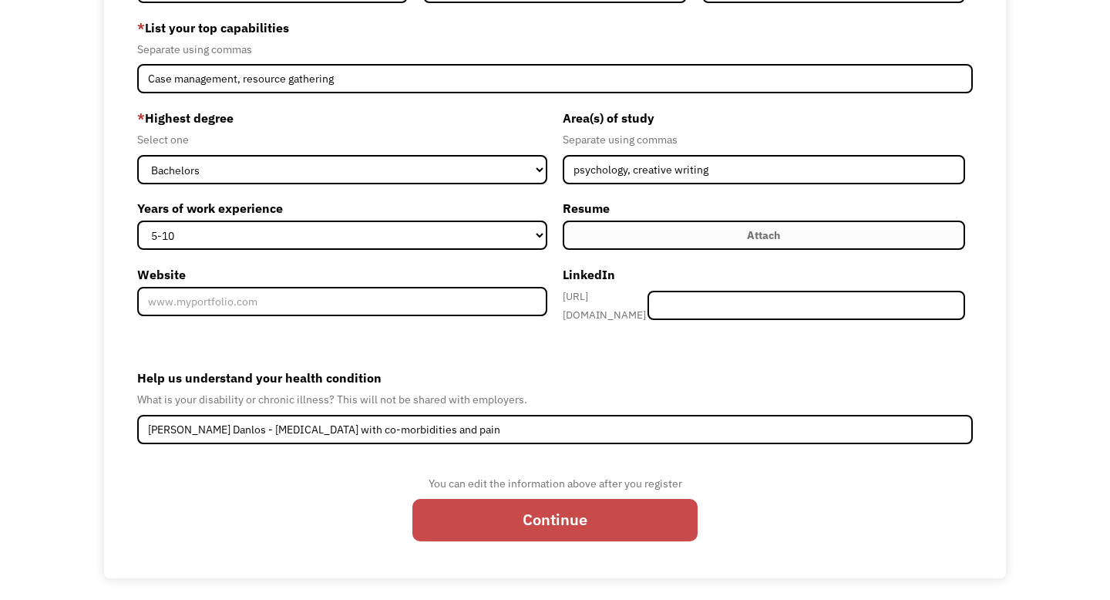
click at [481, 510] on input "Continue" at bounding box center [554, 520] width 285 height 42
type input "Please wait..."
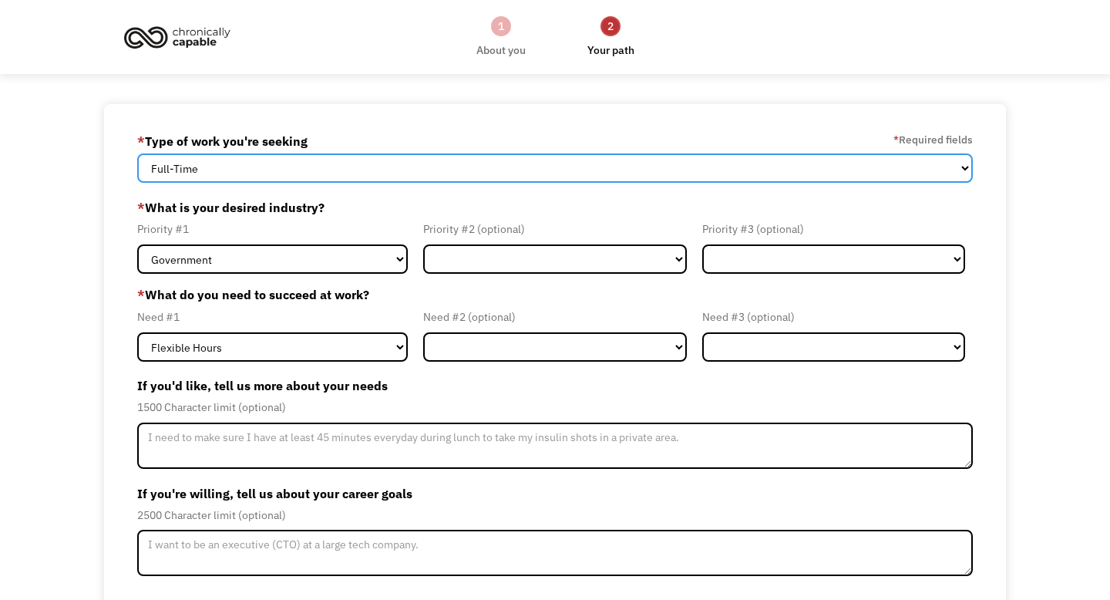
click at [432, 170] on select "Full-Time Part-Time Both Full-Time and Part-Time" at bounding box center [555, 167] width 836 height 29
select select "part-time"
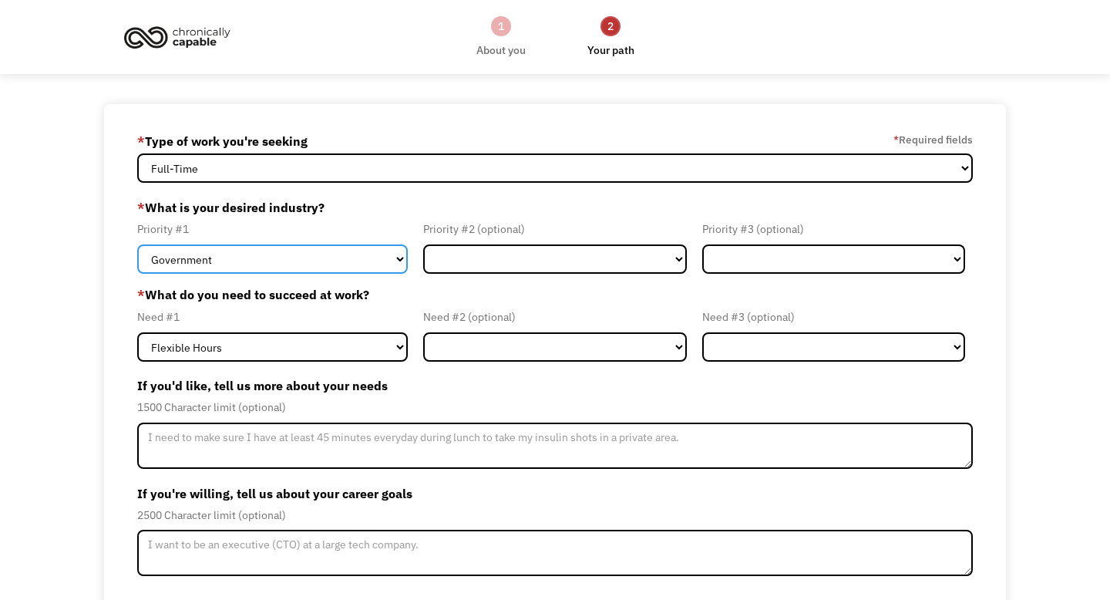
click at [351, 264] on select "Government Finance & Insurance Health & Social Care Tech & Engineering Creative…" at bounding box center [272, 258] width 271 height 29
select select "Creative & Design"
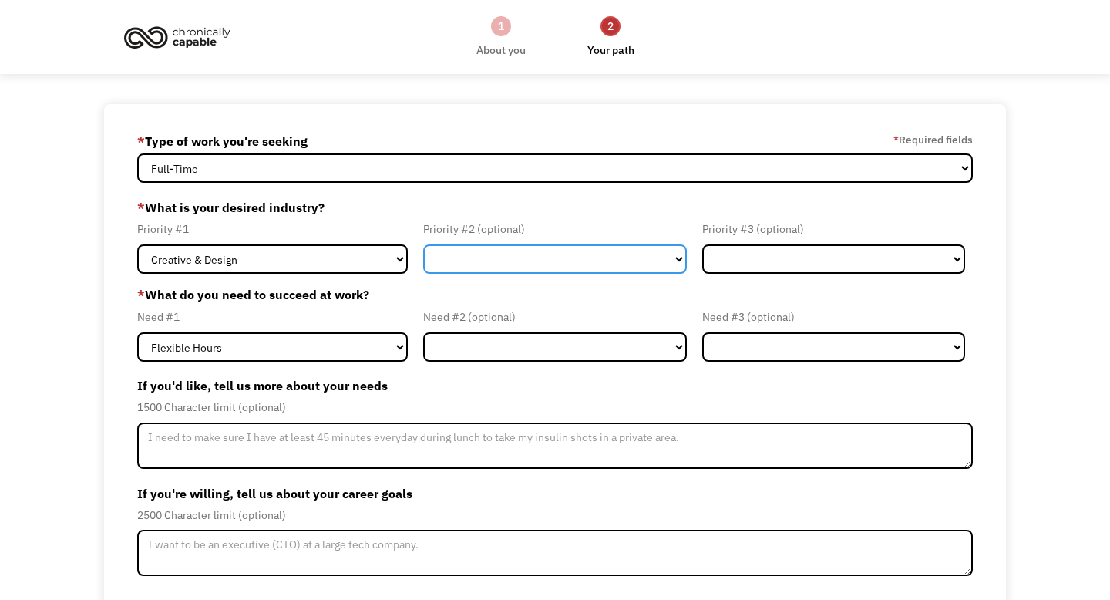
click at [527, 259] on select "Government Finance & Insurance Health & Social Care Tech & Engineering Creative…" at bounding box center [554, 258] width 263 height 29
select select "Administrative"
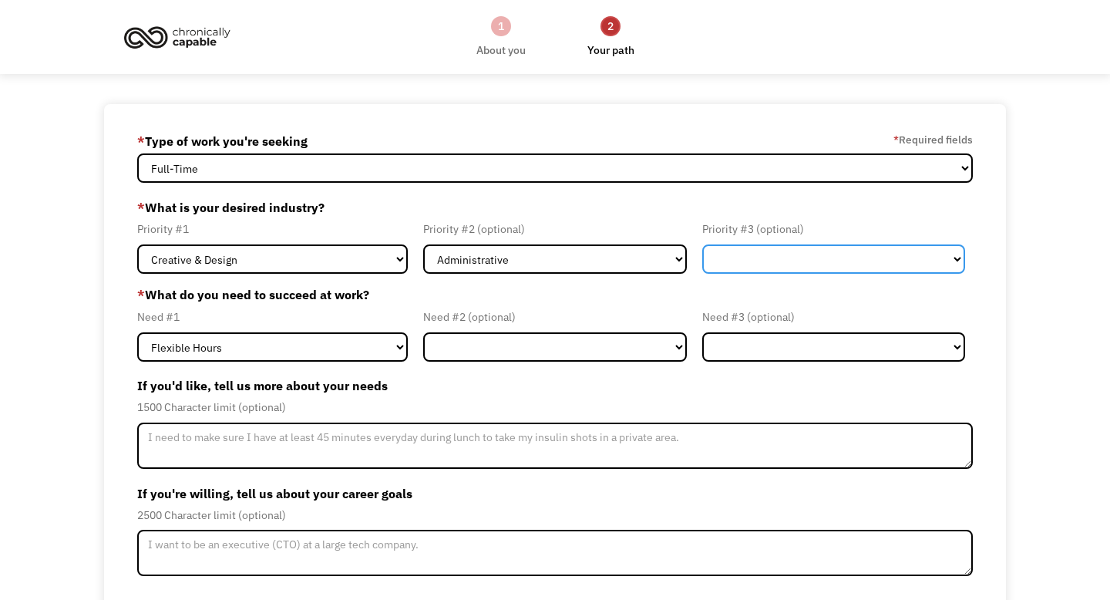
click at [766, 261] on select "Government Finance & Insurance Health & Social Care Tech & Engineering Creative…" at bounding box center [833, 258] width 263 height 29
select select "Education"
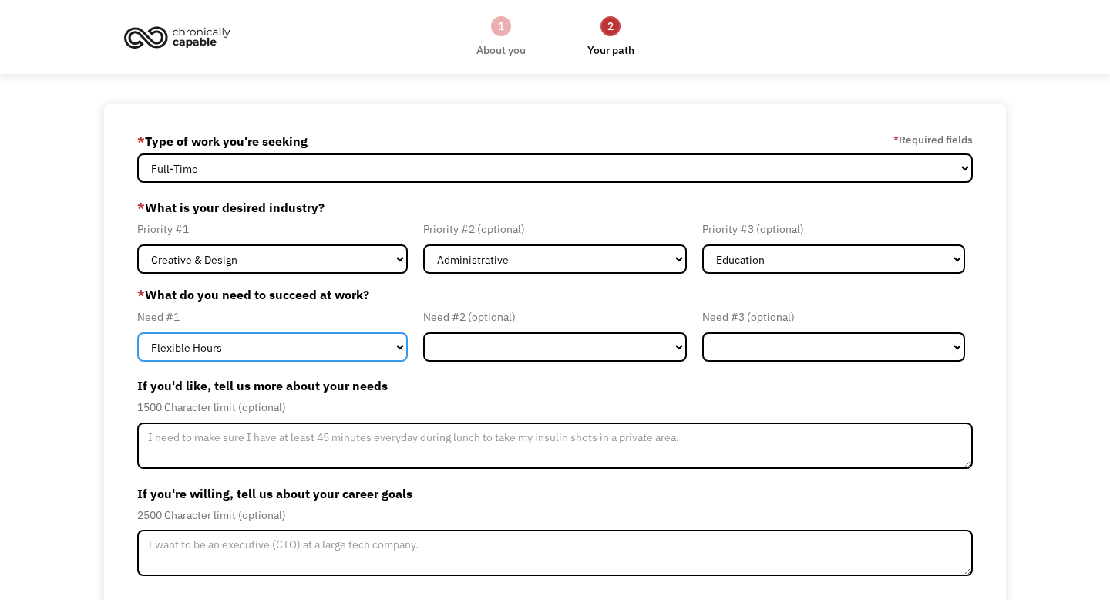
click at [286, 352] on select "Flexible Hours Remote Work Service Animal On-site Accommodations Visual Support…" at bounding box center [272, 346] width 271 height 29
select select "Remote Work"
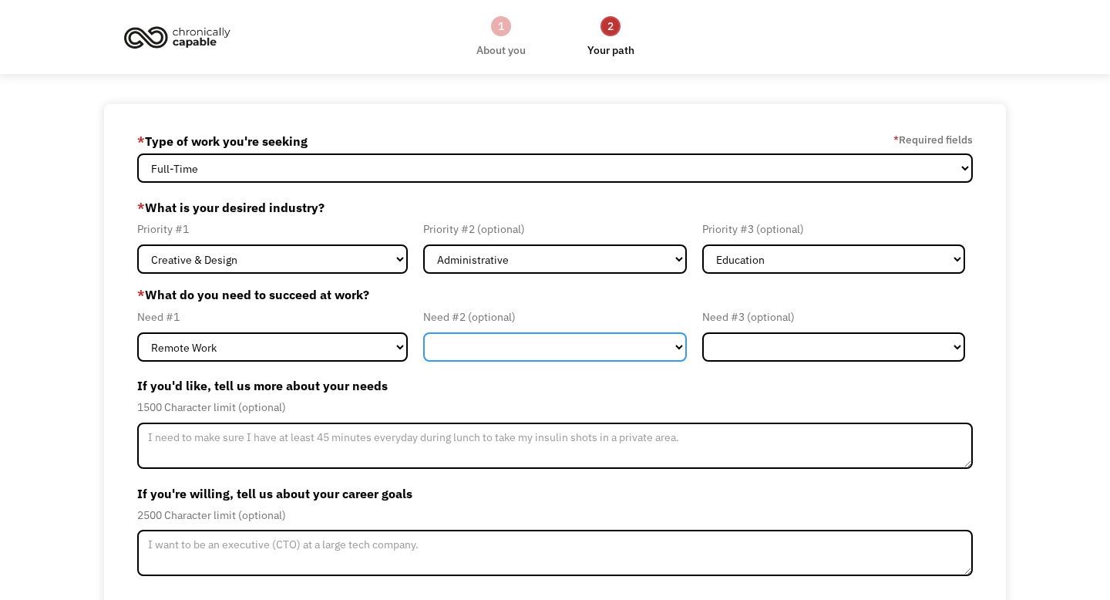
click at [497, 355] on select "Flexible Hours Remote Work Service Animal On-site Accommodations Visual Support…" at bounding box center [554, 346] width 263 height 29
select select "Flexible Hours"
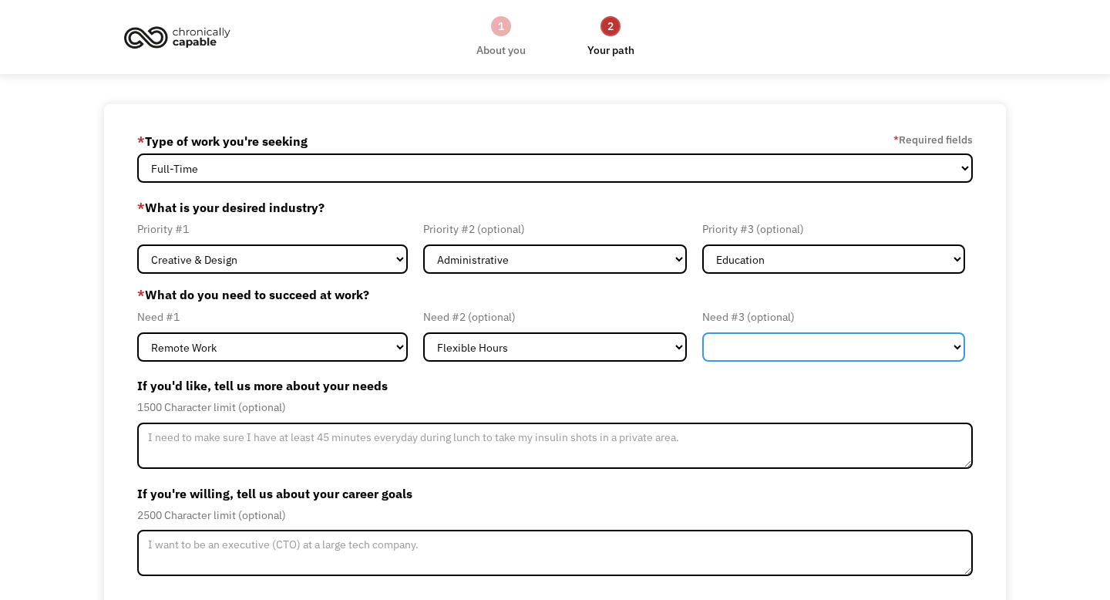
click at [747, 344] on select "Flexible Hours Remote Work Service Animal On-site Accommodations Visual Support…" at bounding box center [833, 346] width 263 height 29
select select "On-site Accommodations"
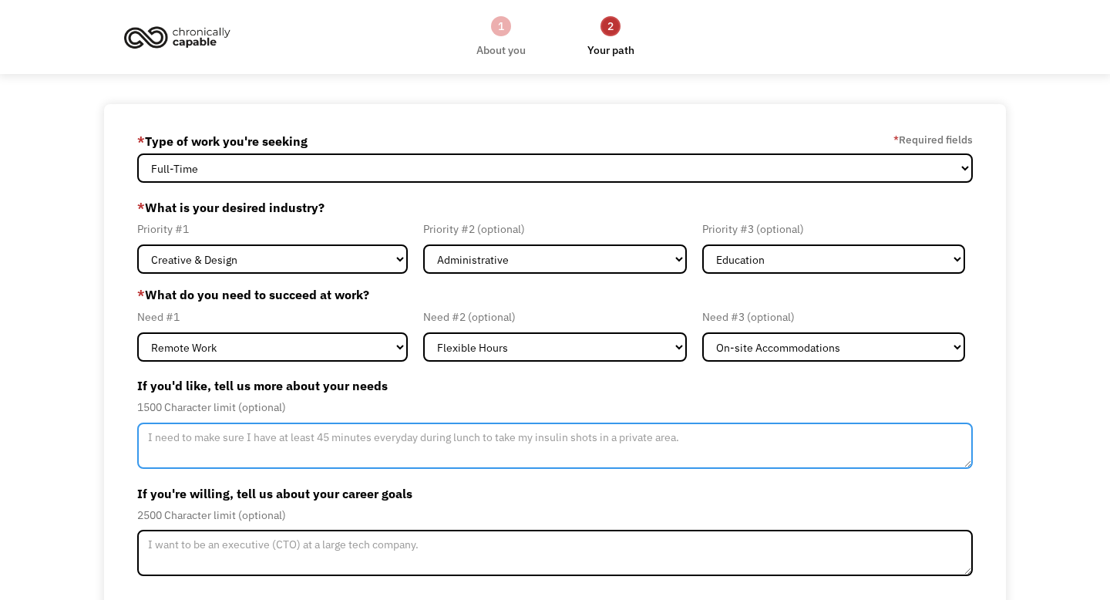
click at [420, 452] on textarea "Member-Update-Form-Step2" at bounding box center [555, 445] width 836 height 46
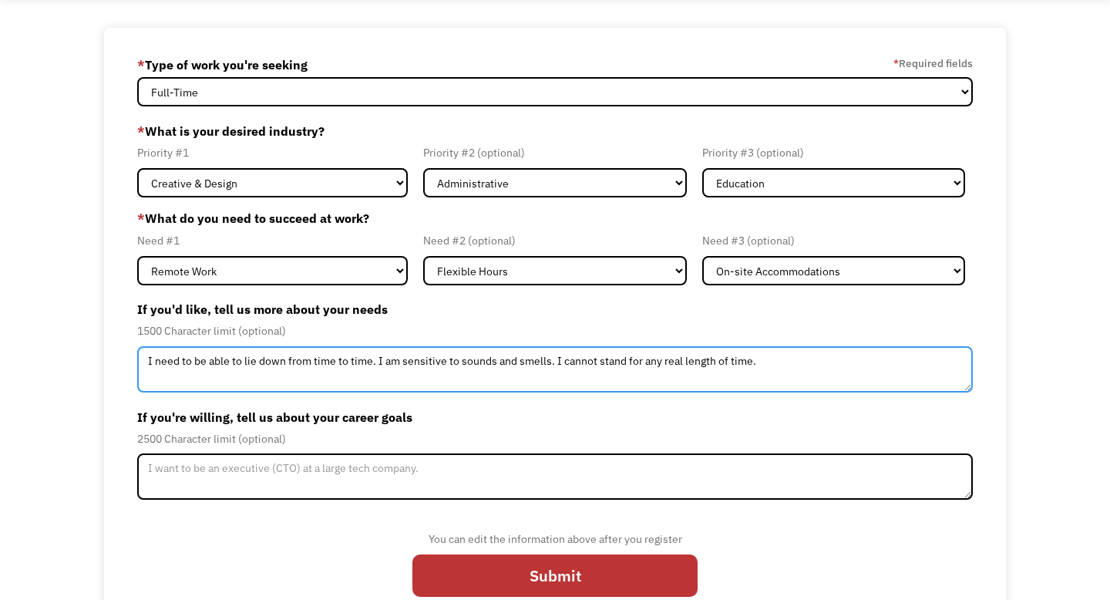
scroll to position [110, 0]
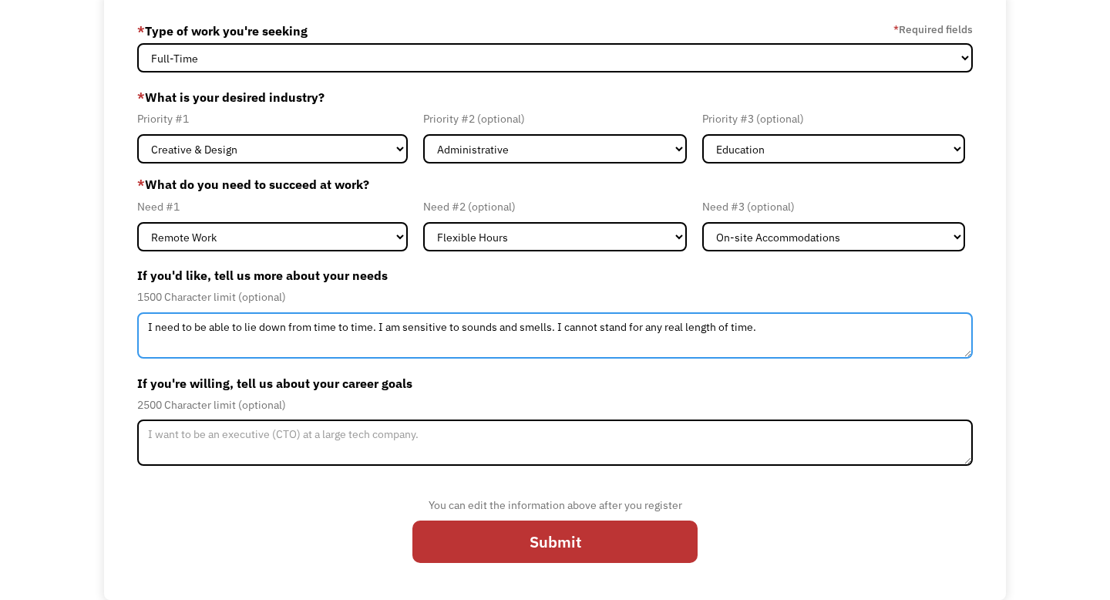
type textarea "I need to be able to lie down from time to time. I am sensitive to sounds and s…"
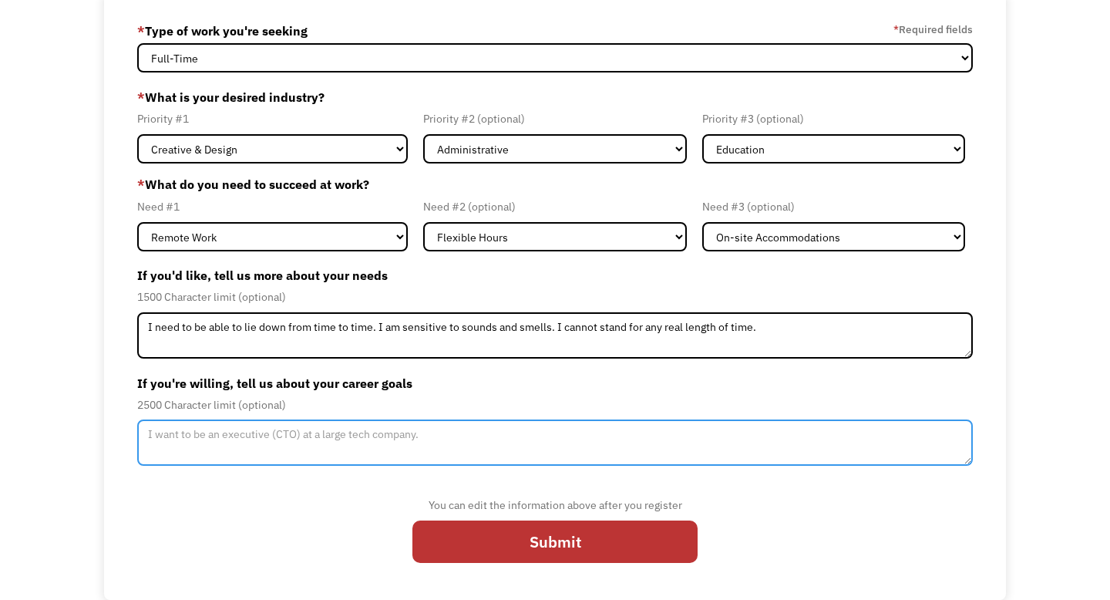
click at [400, 451] on textarea "Member-Update-Form-Step2" at bounding box center [555, 442] width 836 height 46
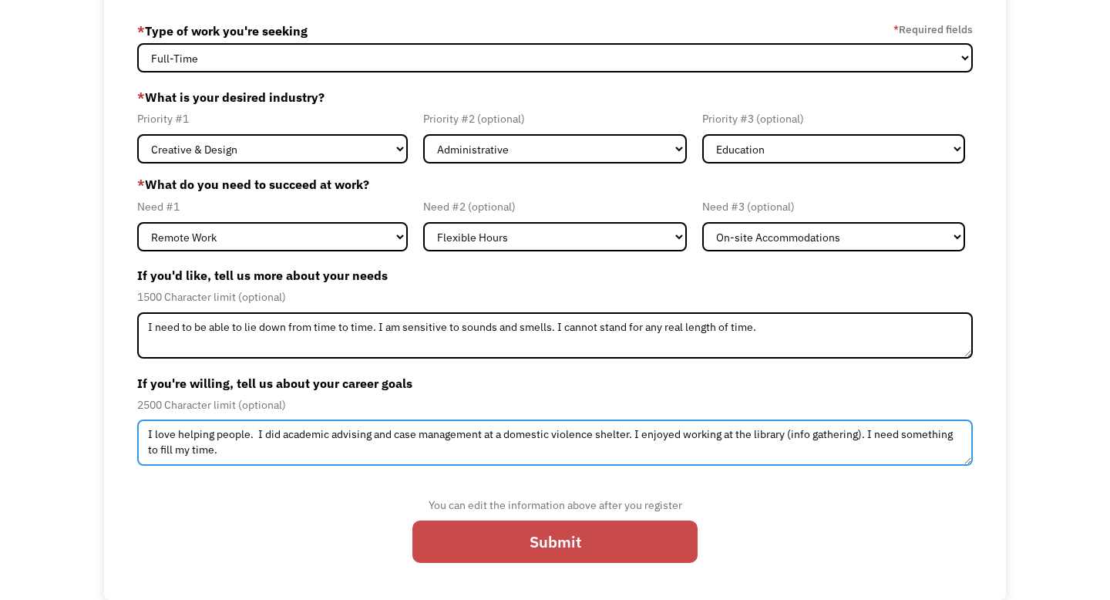
type textarea "I love helping people. I did academic advising and case management at a domesti…"
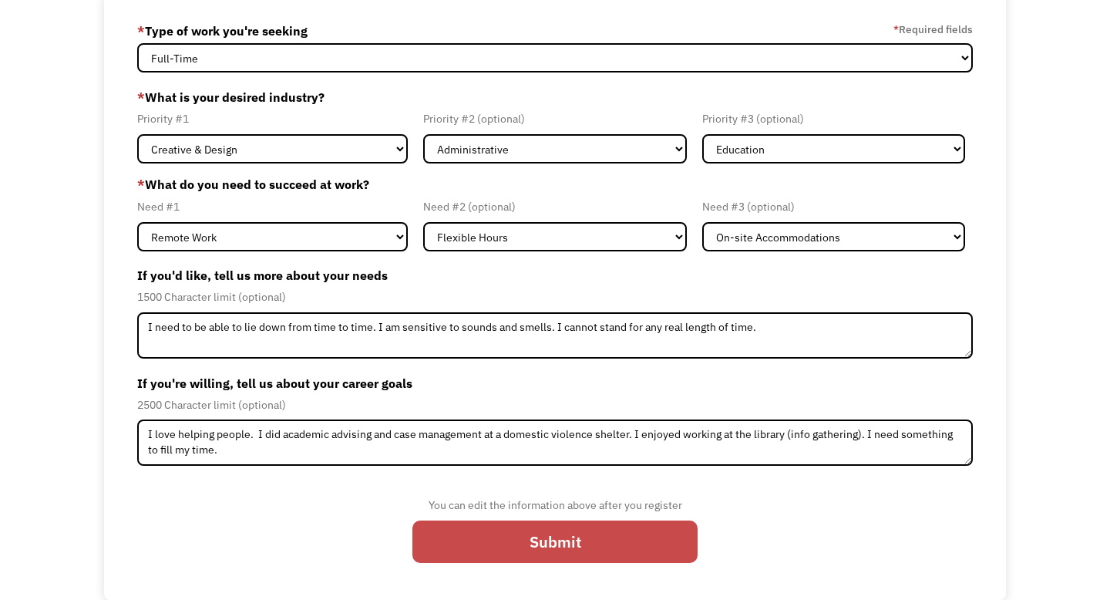
click at [515, 552] on input "Submit" at bounding box center [554, 541] width 285 height 42
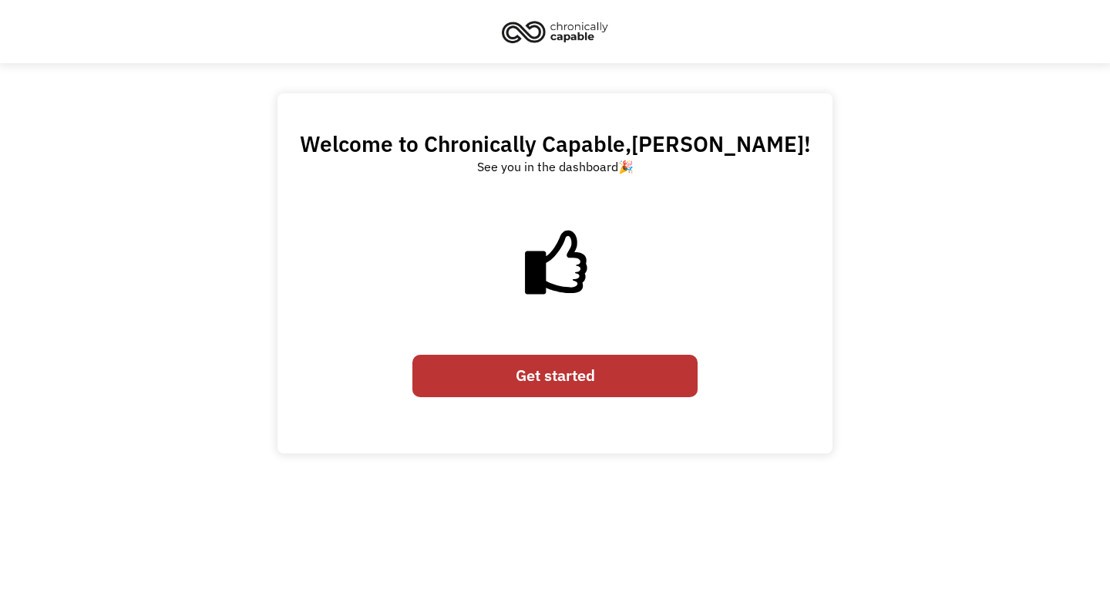
click at [534, 382] on link "Get started" at bounding box center [554, 376] width 285 height 42
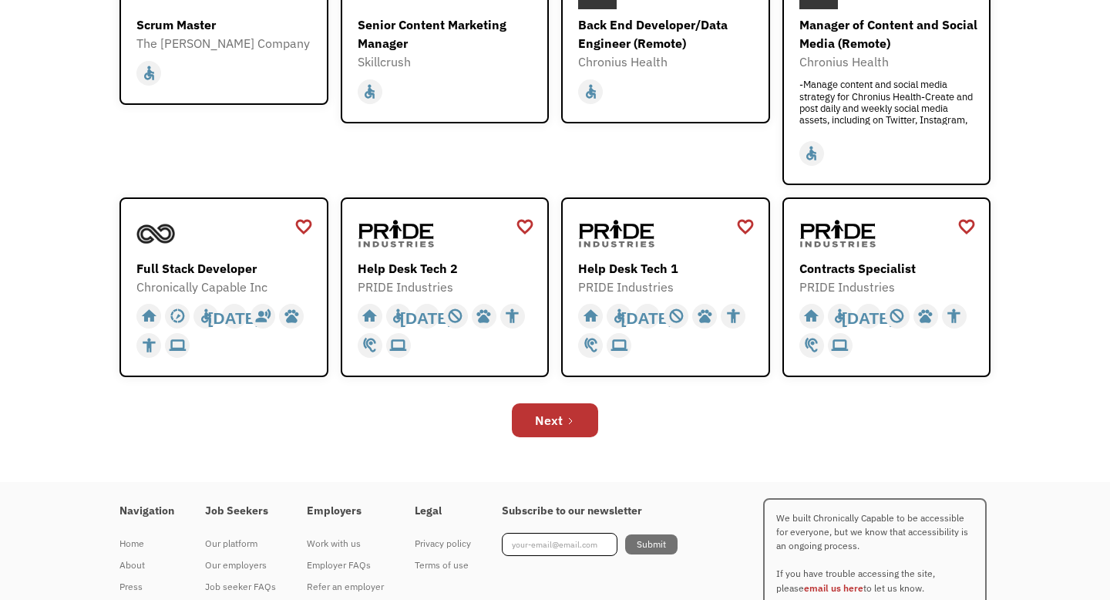
scroll to position [485, 0]
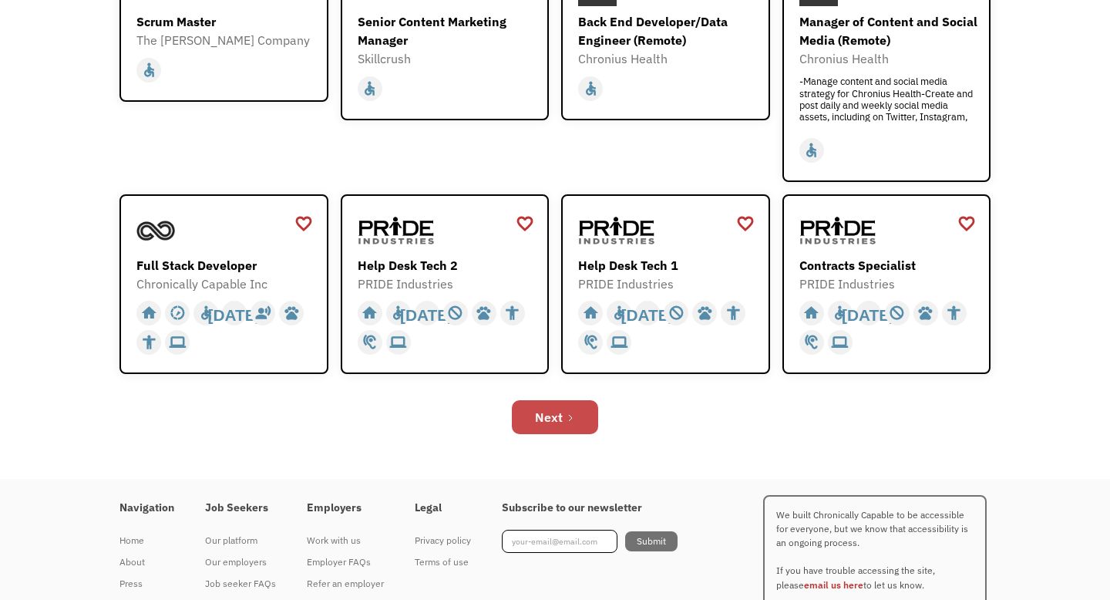
click at [544, 417] on div "Next" at bounding box center [549, 417] width 28 height 19
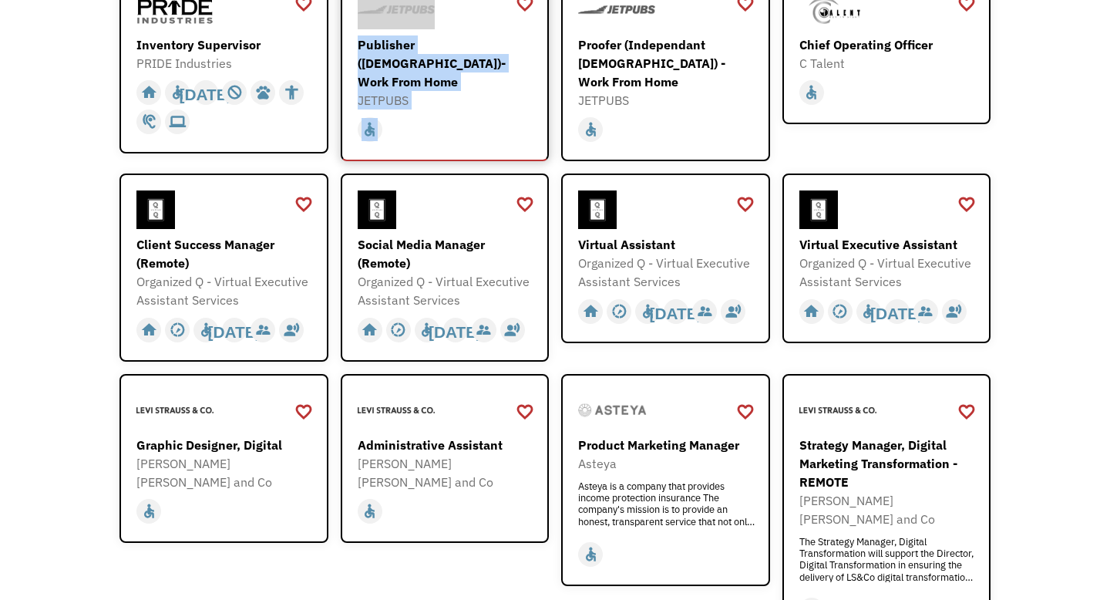
scroll to position [313, 0]
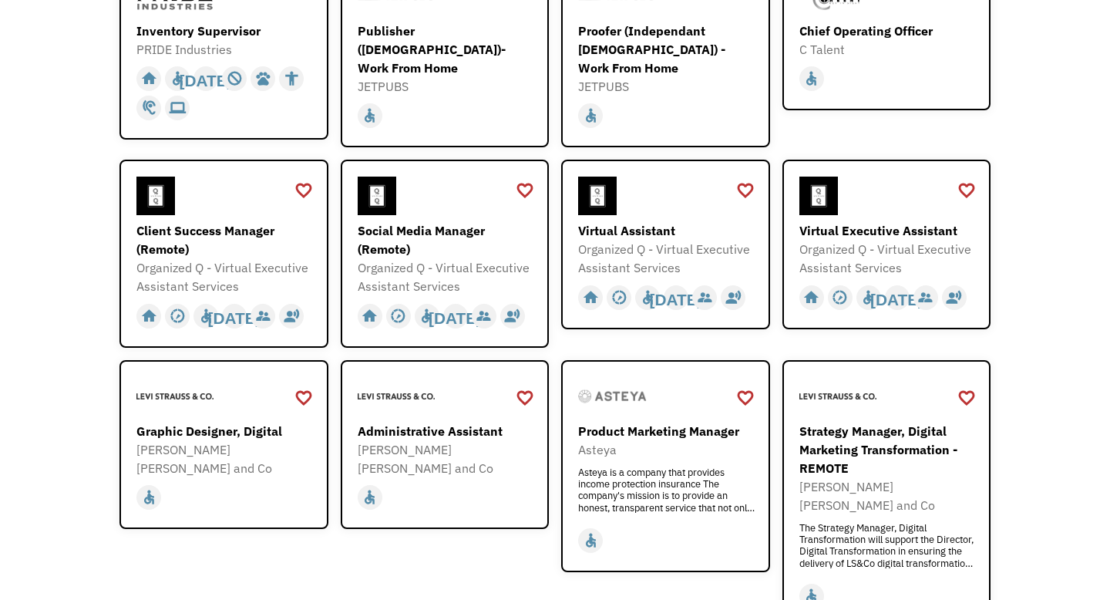
click at [40, 237] on div "Open job positions You have X liked items Search search Filter by category Admi…" at bounding box center [555, 241] width 1110 height 982
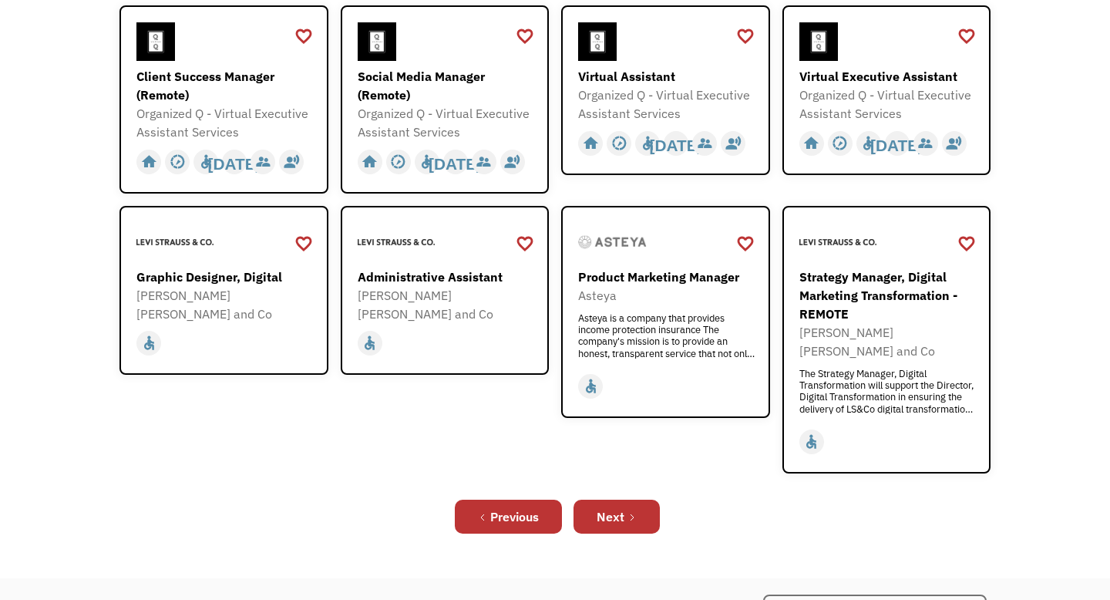
scroll to position [468, 0]
click at [615, 506] on div "Next" at bounding box center [611, 515] width 28 height 19
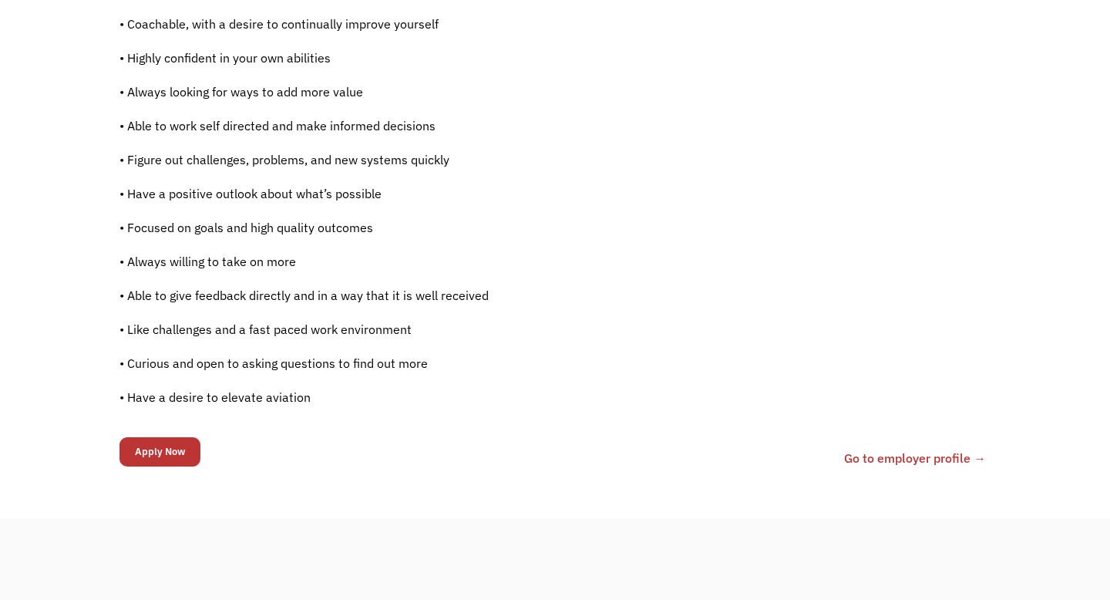
scroll to position [1125, 0]
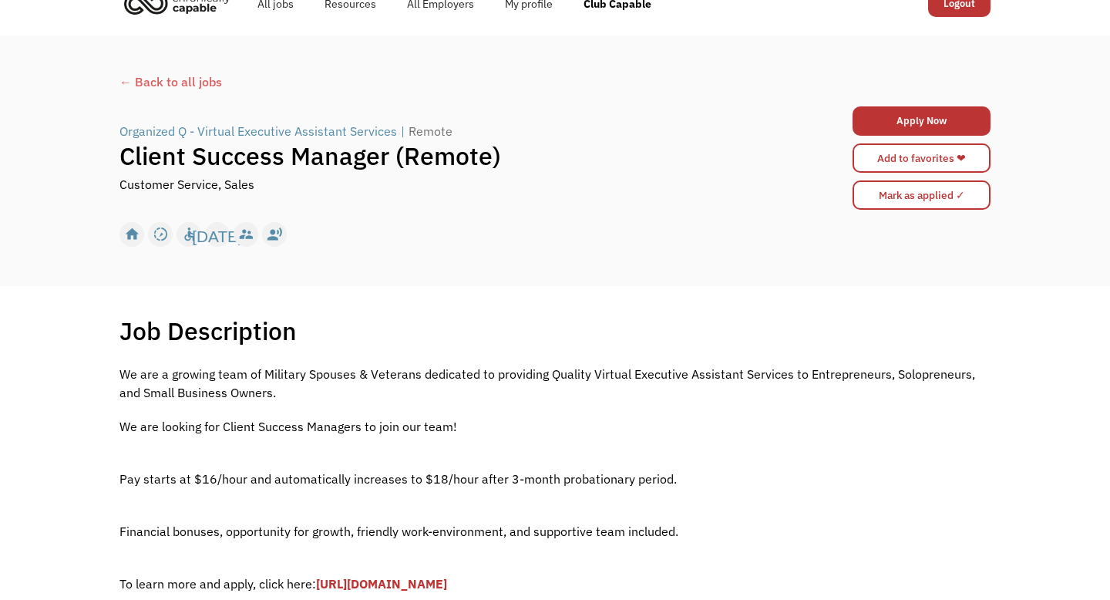
scroll to position [23, 0]
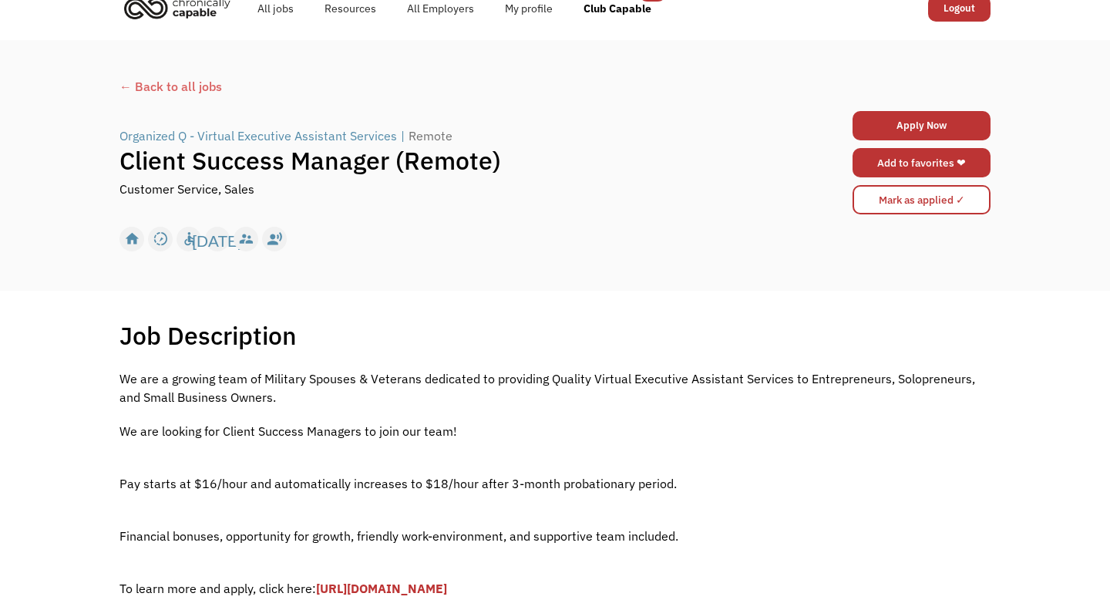
click at [944, 161] on link "Add to favorites ❤" at bounding box center [922, 162] width 138 height 29
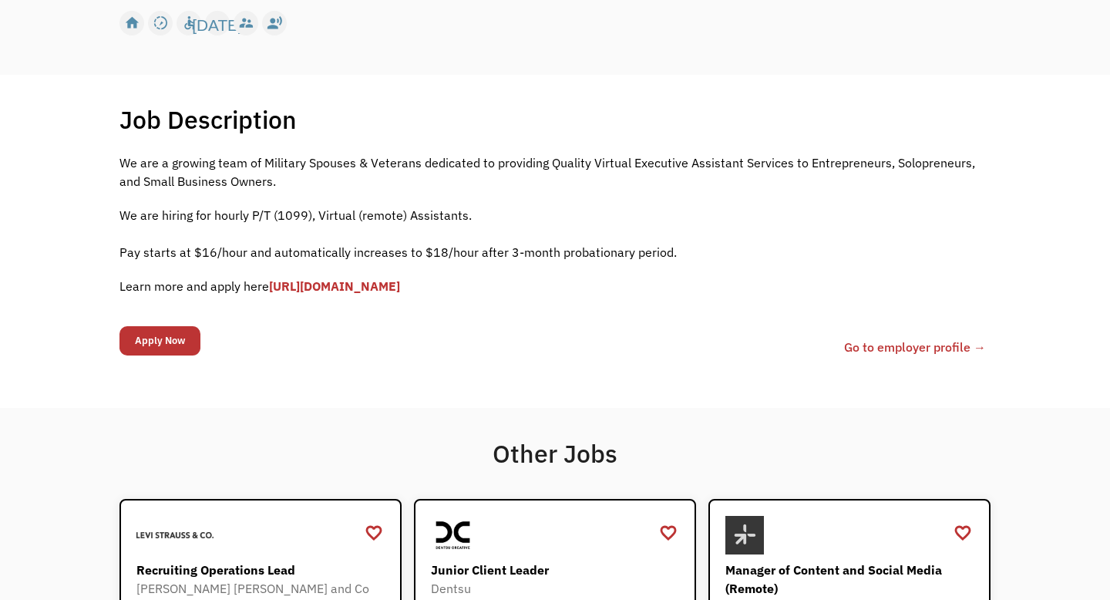
scroll to position [241, 0]
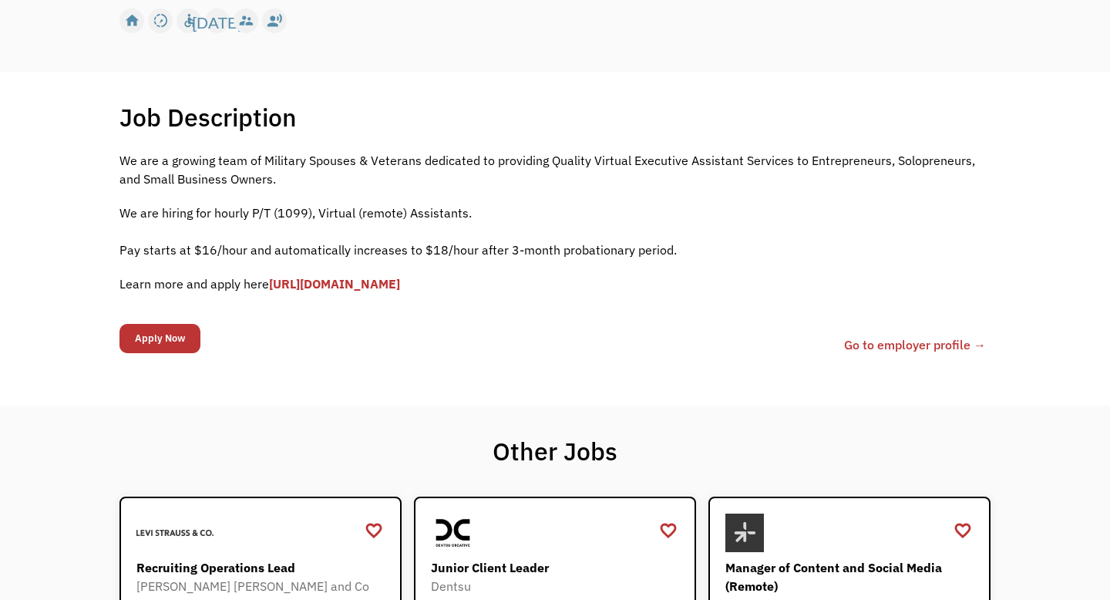
click at [906, 345] on link "Go to employer profile →" at bounding box center [915, 344] width 142 height 19
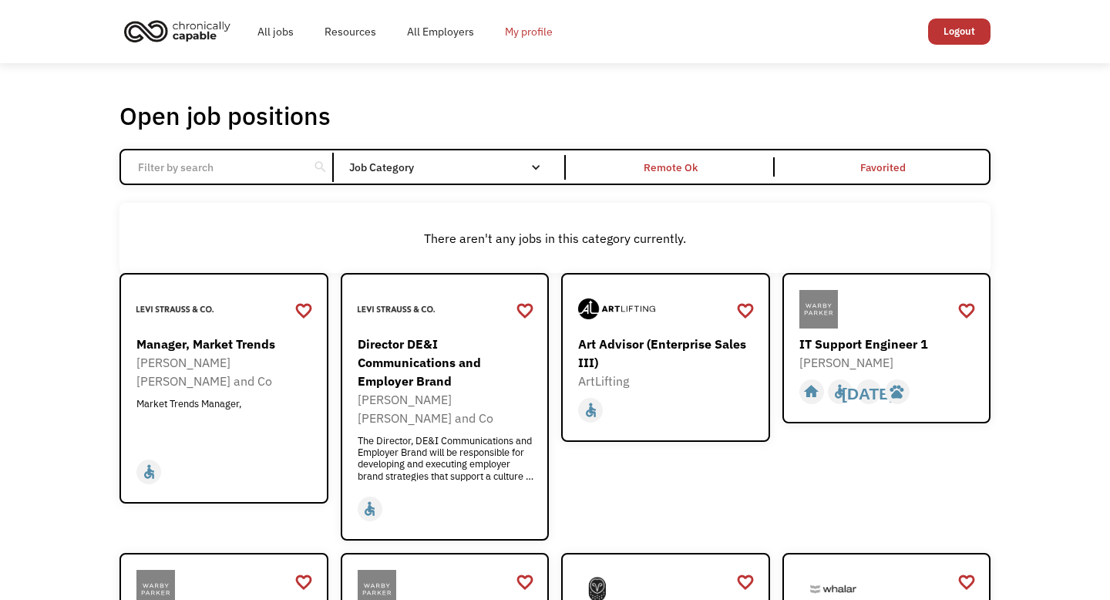
click at [522, 32] on link "My profile" at bounding box center [529, 31] width 79 height 49
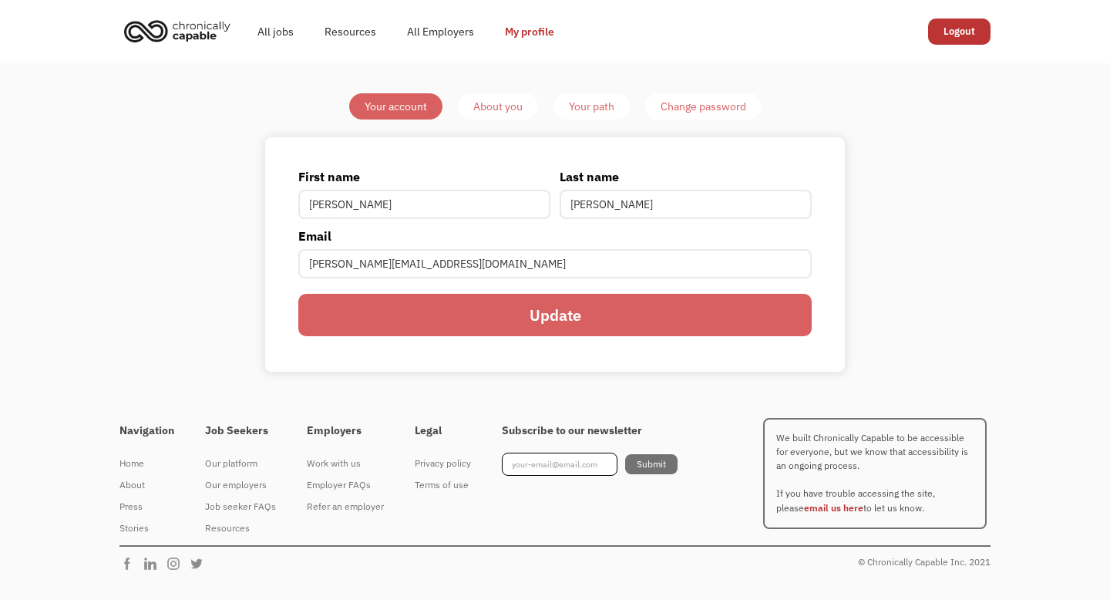
click at [507, 105] on div "About you" at bounding box center [497, 106] width 49 height 19
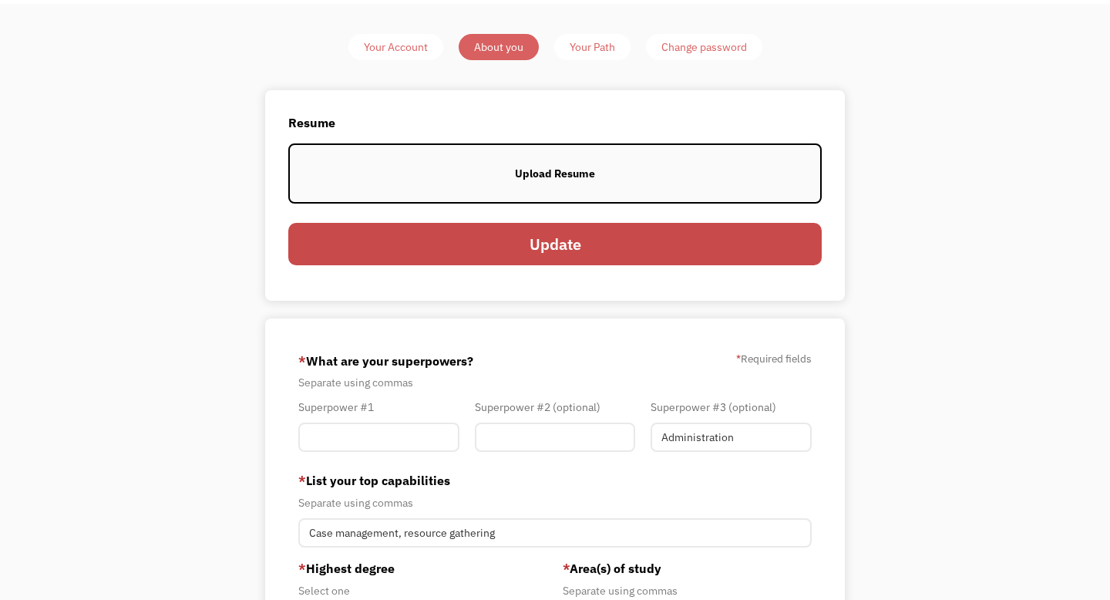
scroll to position [56, 0]
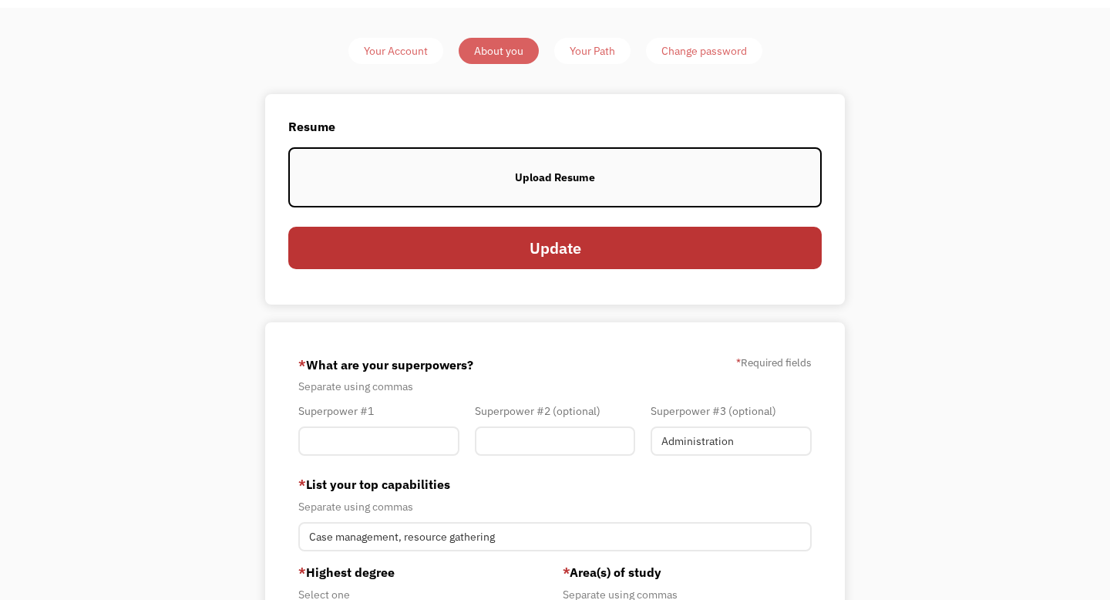
click at [593, 51] on div "Your Path" at bounding box center [592, 51] width 45 height 19
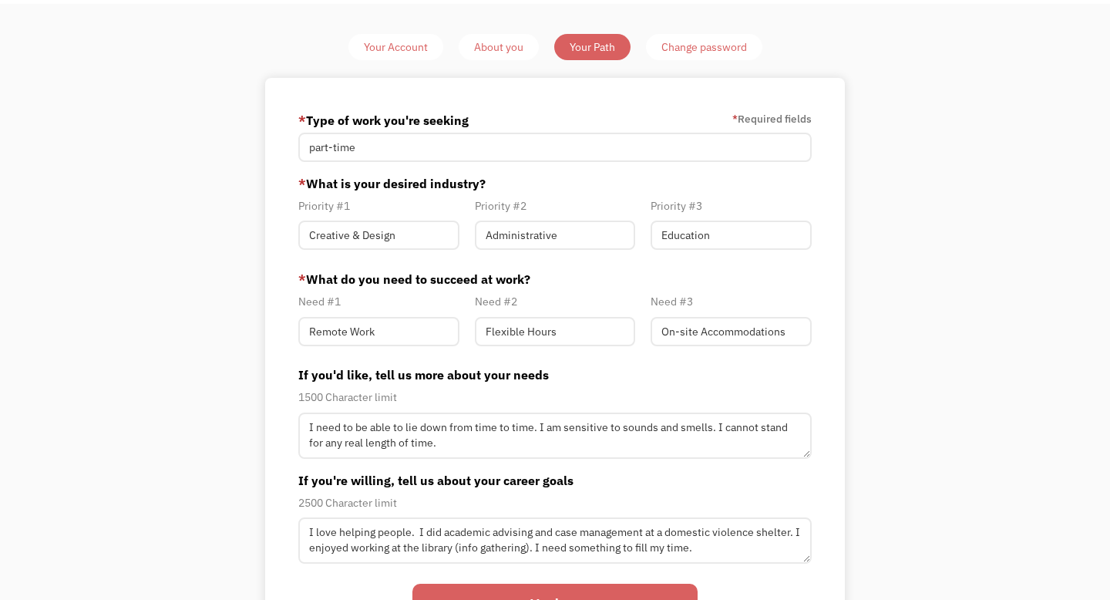
scroll to position [63, 0]
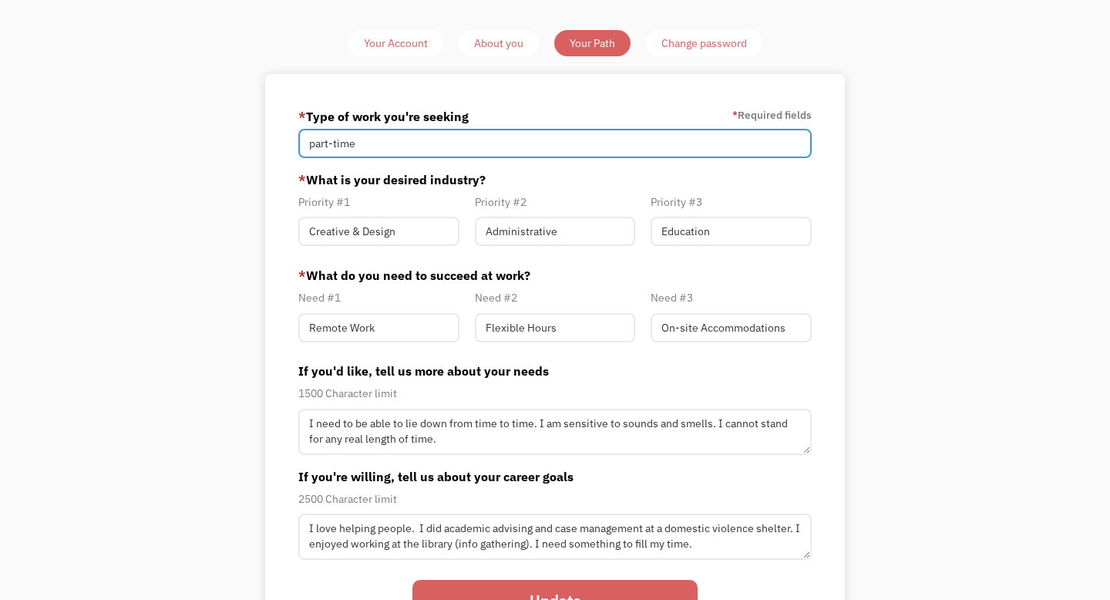
click at [532, 145] on input "part-time" at bounding box center [554, 143] width 513 height 29
click at [516, 149] on input "part-time" at bounding box center [554, 143] width 513 height 29
type input "p"
click at [548, 146] on input "Member-Path-Update" at bounding box center [554, 143] width 513 height 29
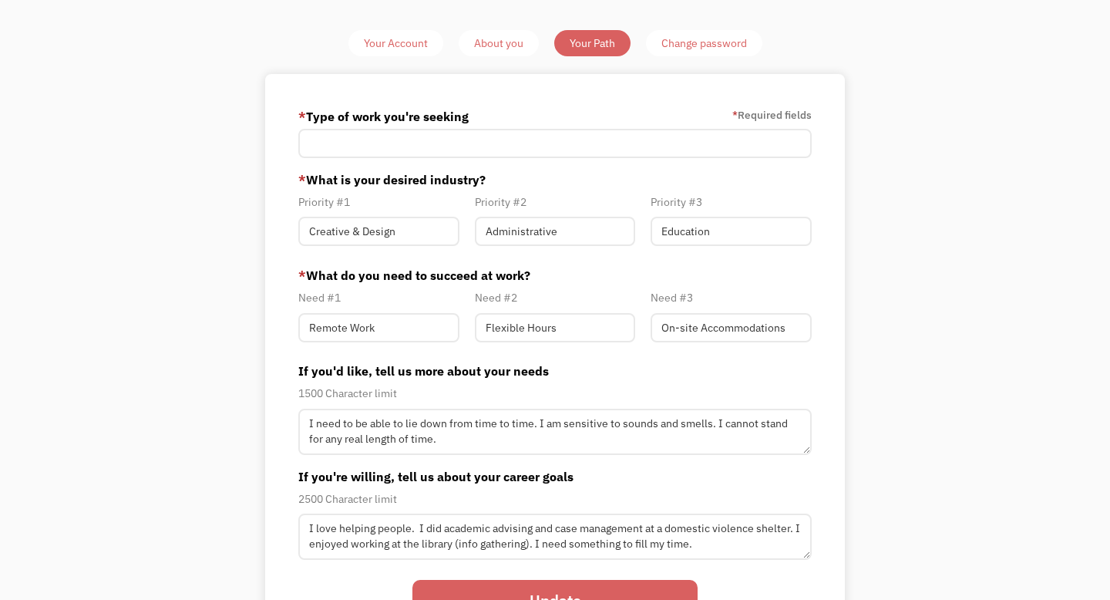
click at [573, 186] on label "* What is your desired industry?" at bounding box center [554, 179] width 513 height 19
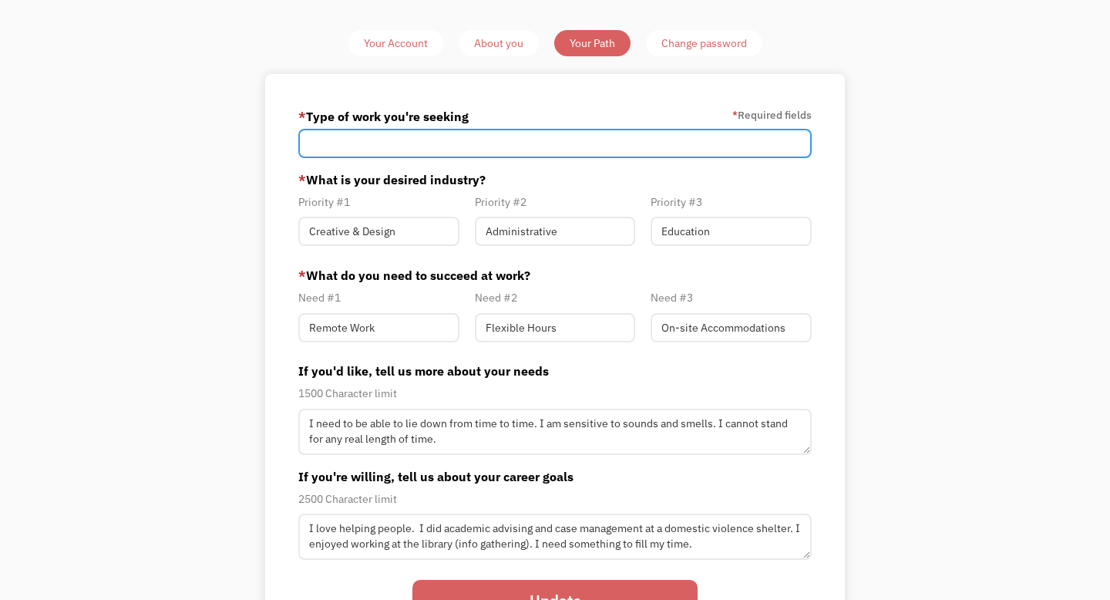
click at [577, 136] on input "Member-Path-Update" at bounding box center [554, 143] width 513 height 29
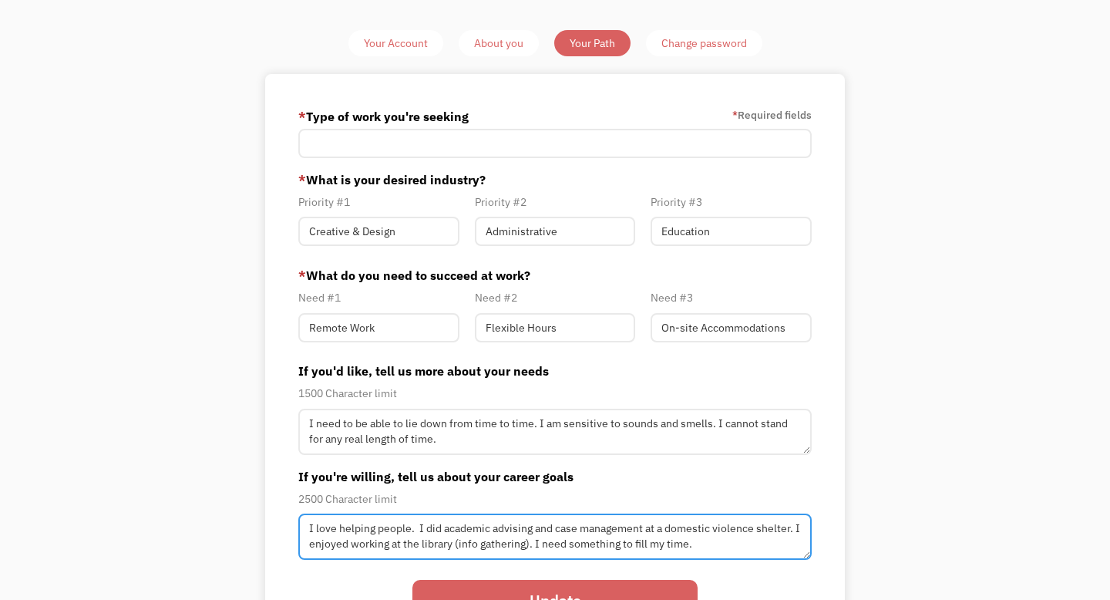
click at [712, 543] on textarea "I love helping people. I did academic advising and case management at a domesti…" at bounding box center [554, 536] width 513 height 46
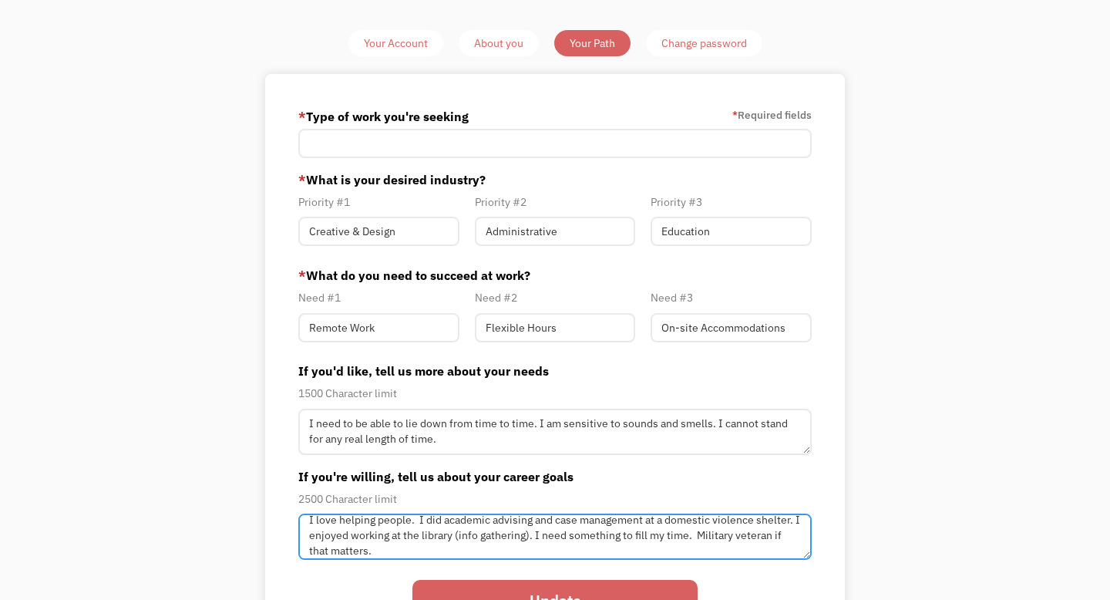
type textarea "I love helping people. I did academic advising and case management at a domesti…"
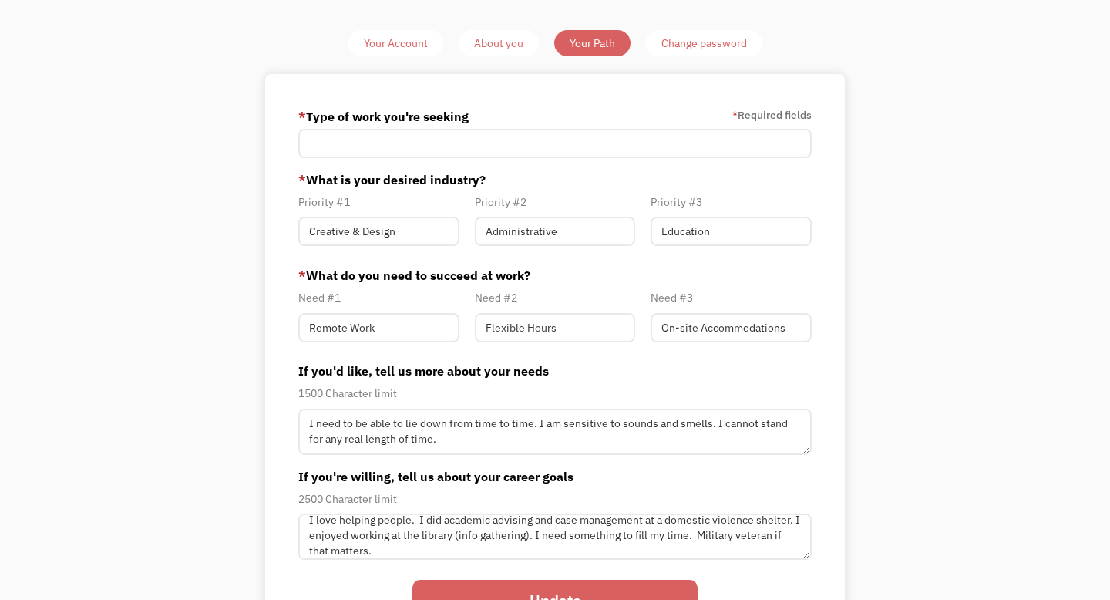
click at [671, 588] on input "Update" at bounding box center [554, 601] width 285 height 42
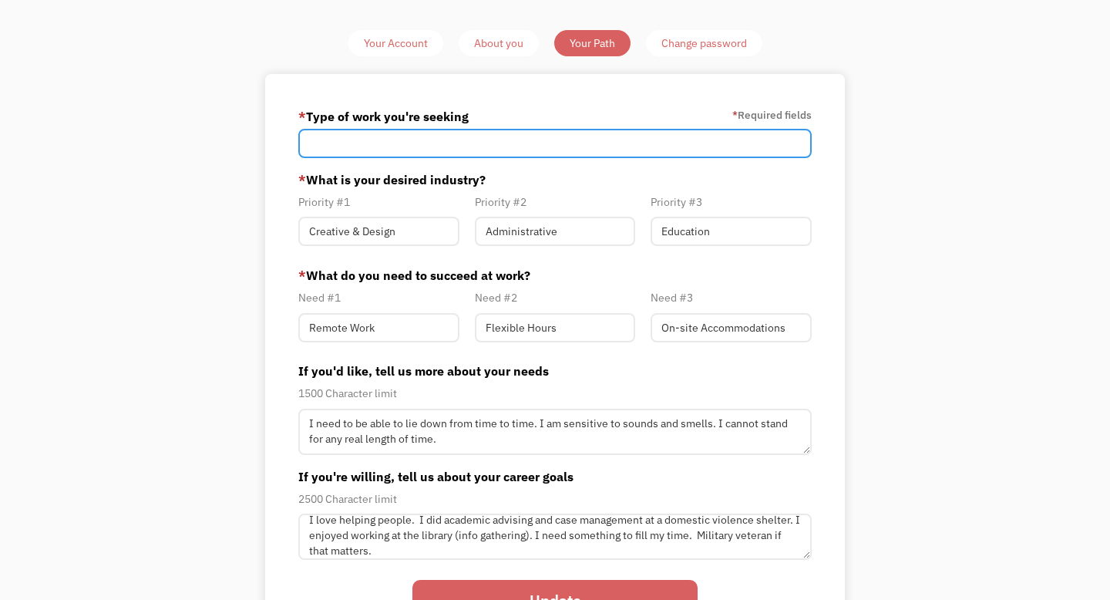
scroll to position [0, 0]
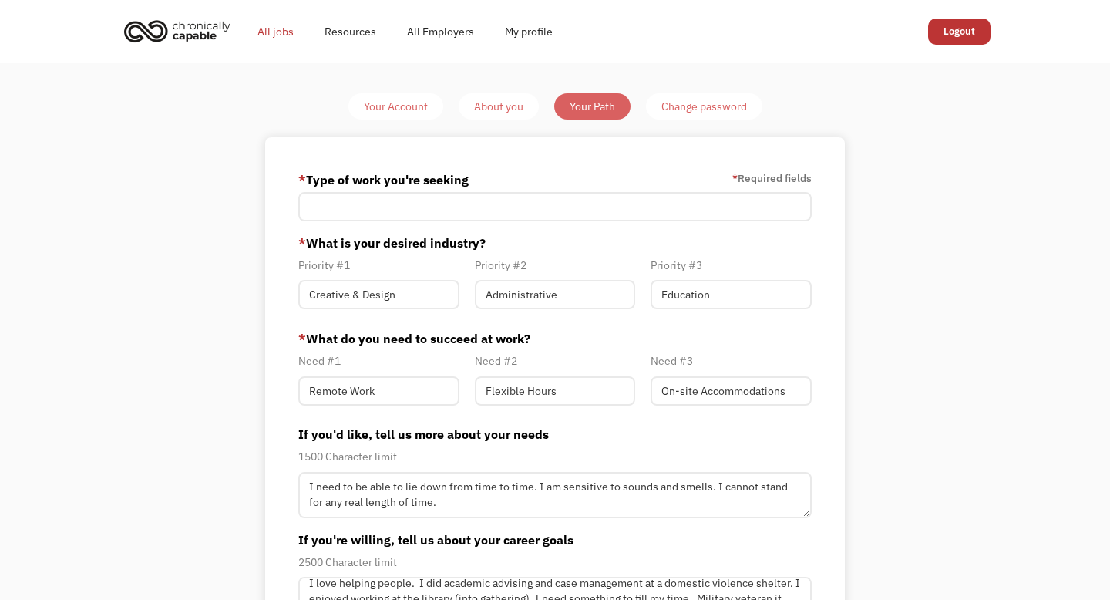
click at [274, 30] on link "All jobs" at bounding box center [275, 31] width 67 height 49
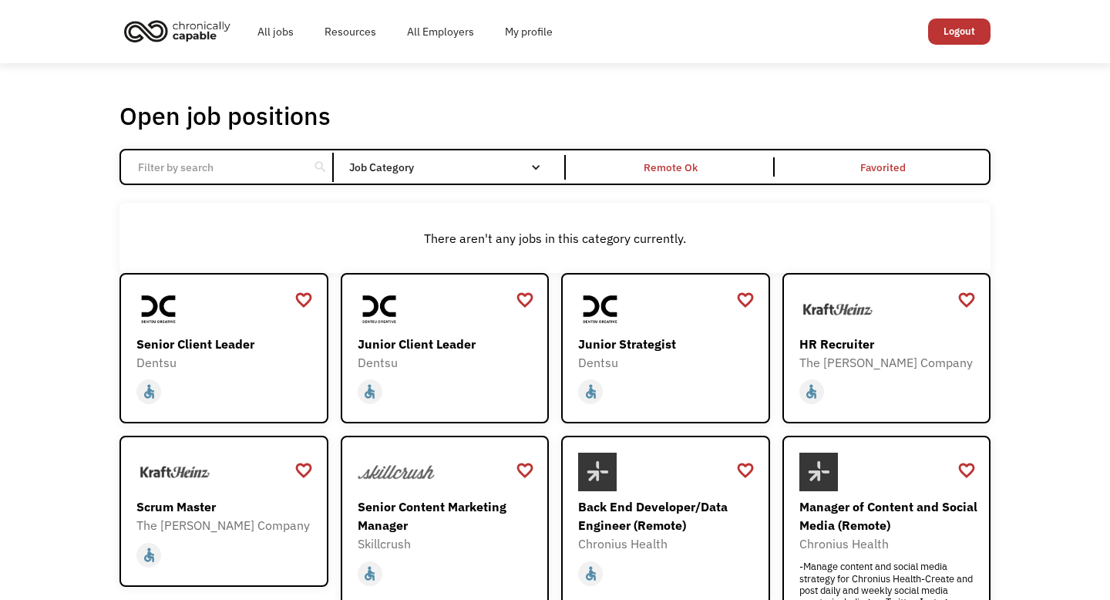
click at [281, 160] on input "Email Form" at bounding box center [215, 167] width 172 height 29
click at [479, 110] on div "Open job positions You have X liked items Search" at bounding box center [554, 115] width 871 height 31
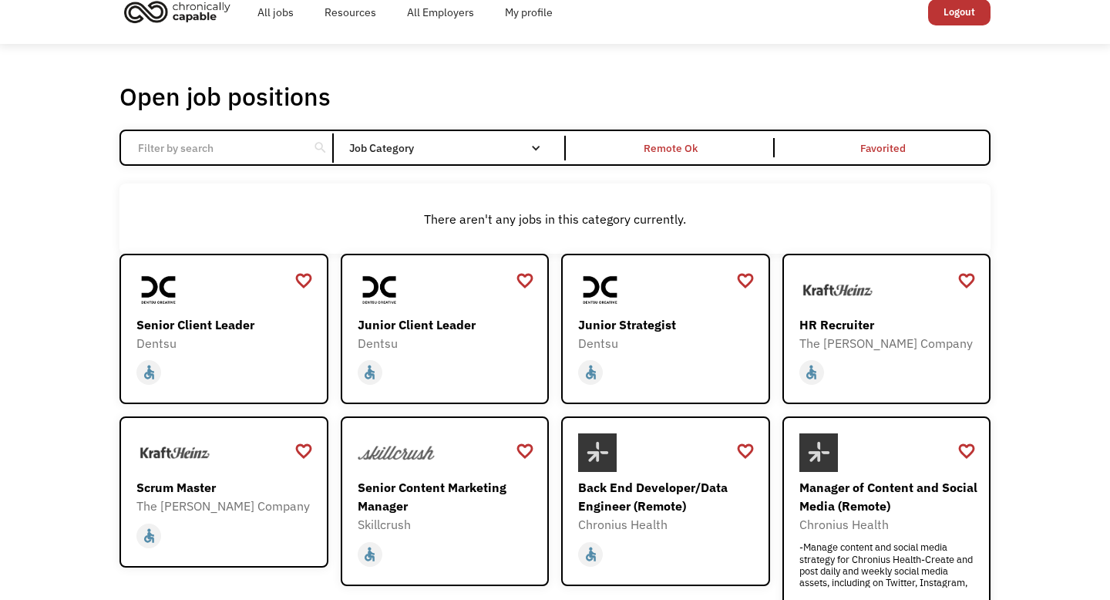
scroll to position [21, 0]
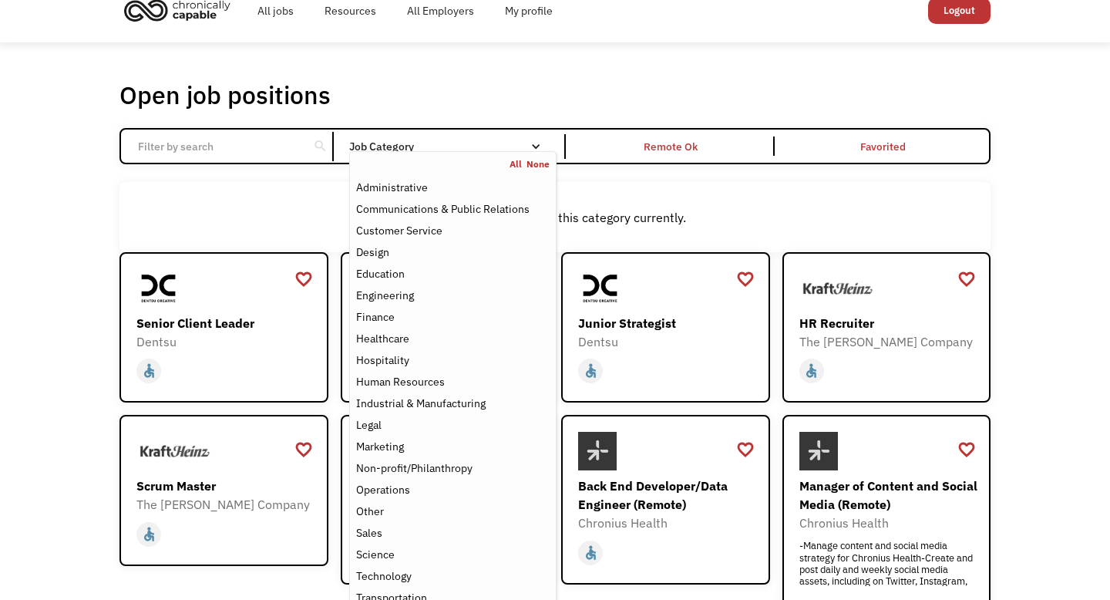
click at [471, 146] on div "Job Category" at bounding box center [452, 146] width 207 height 11
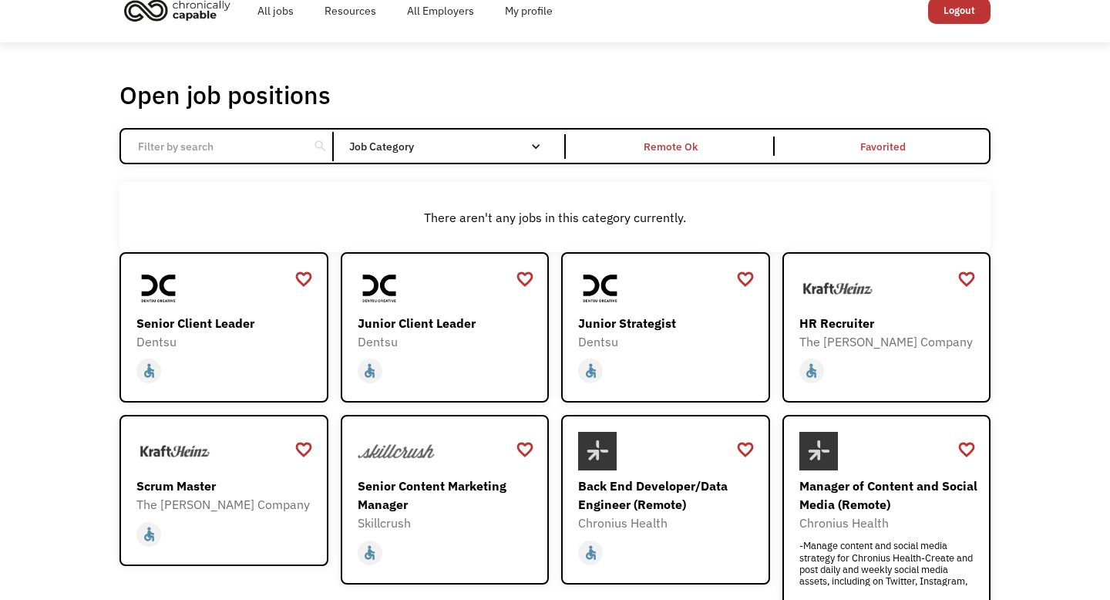
click at [471, 146] on div "Job Category" at bounding box center [452, 146] width 207 height 11
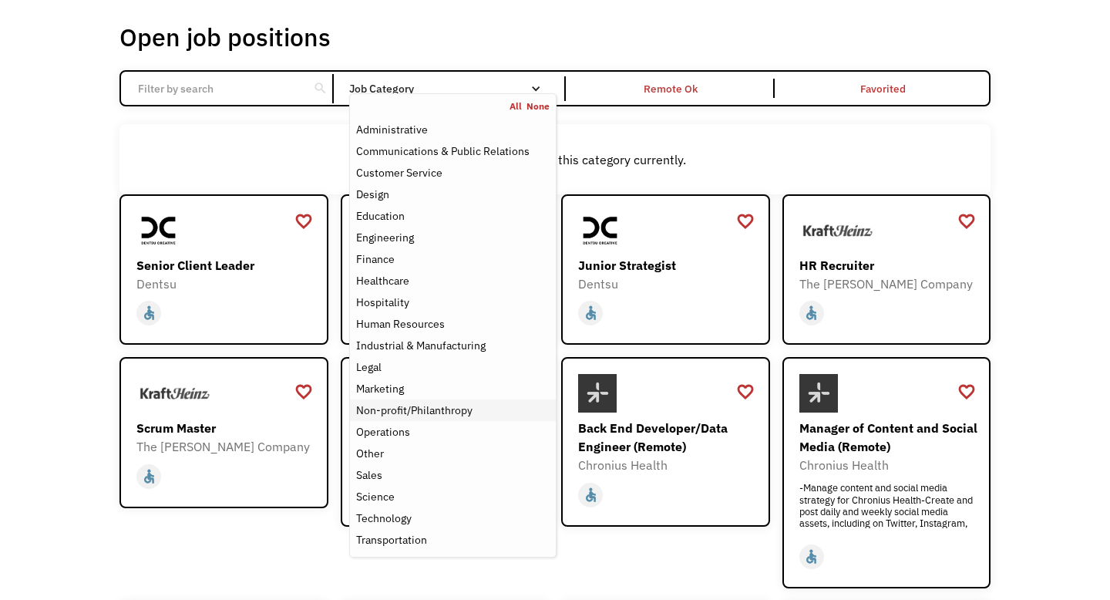
scroll to position [81, 0]
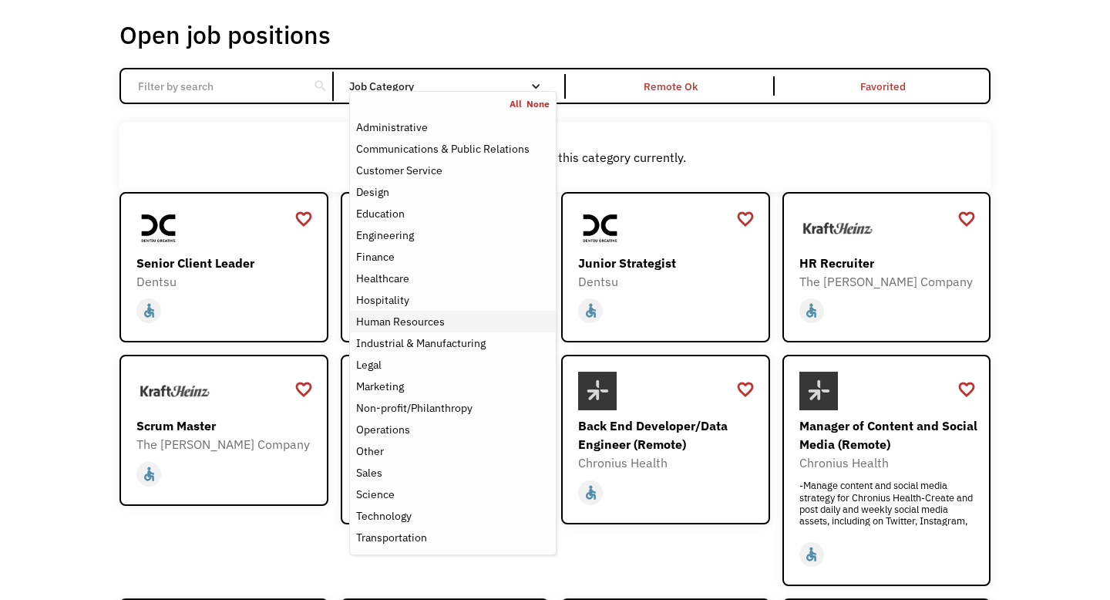
click at [470, 330] on div "Human Resources" at bounding box center [452, 321] width 193 height 19
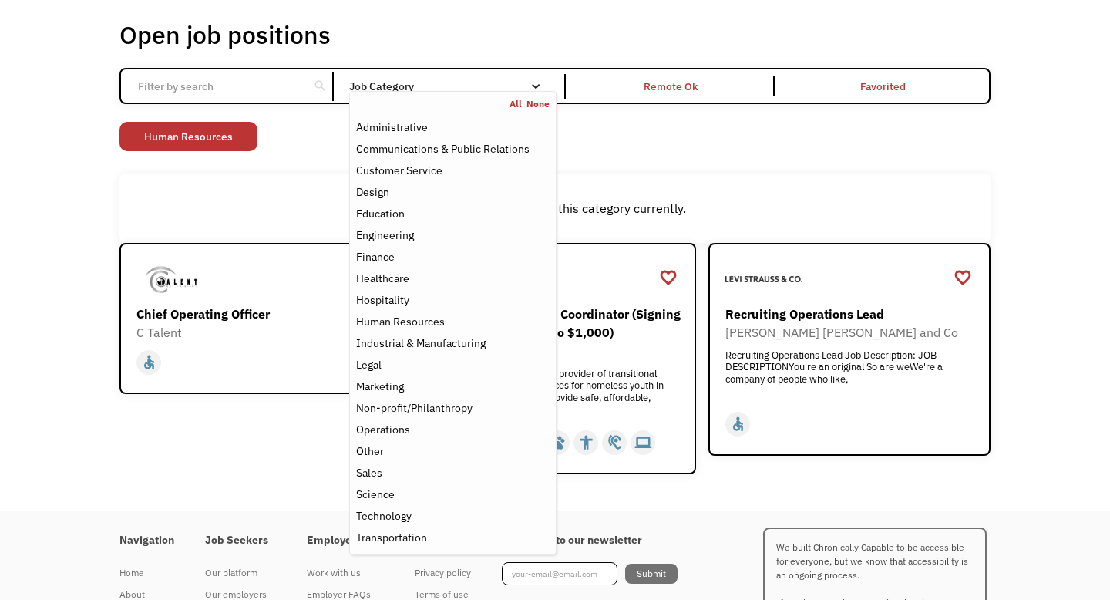
click at [713, 155] on div "Open job positions You have X liked items Search search Filter by category Admi…" at bounding box center [554, 246] width 871 height 455
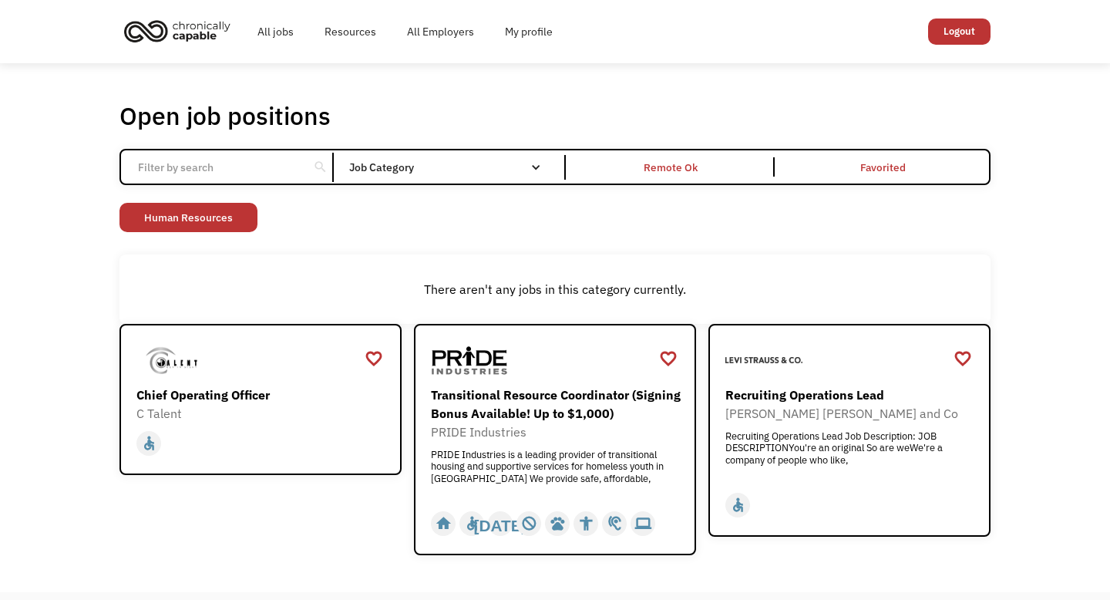
click at [188, 28] on img "home" at bounding box center [177, 31] width 116 height 34
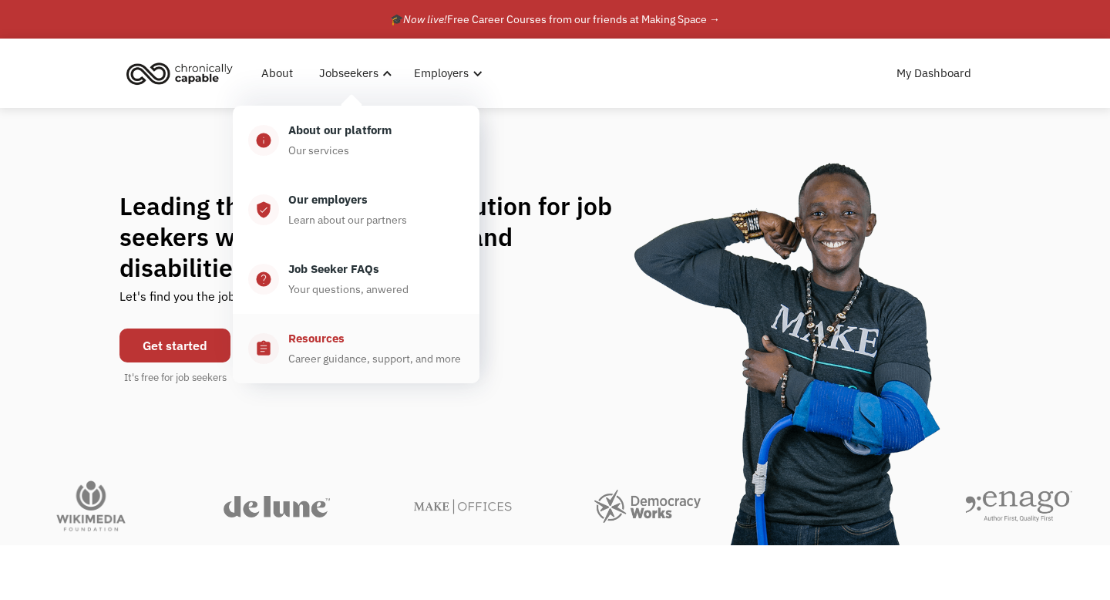
click at [323, 351] on div "Career guidance, support, and more" at bounding box center [374, 358] width 173 height 19
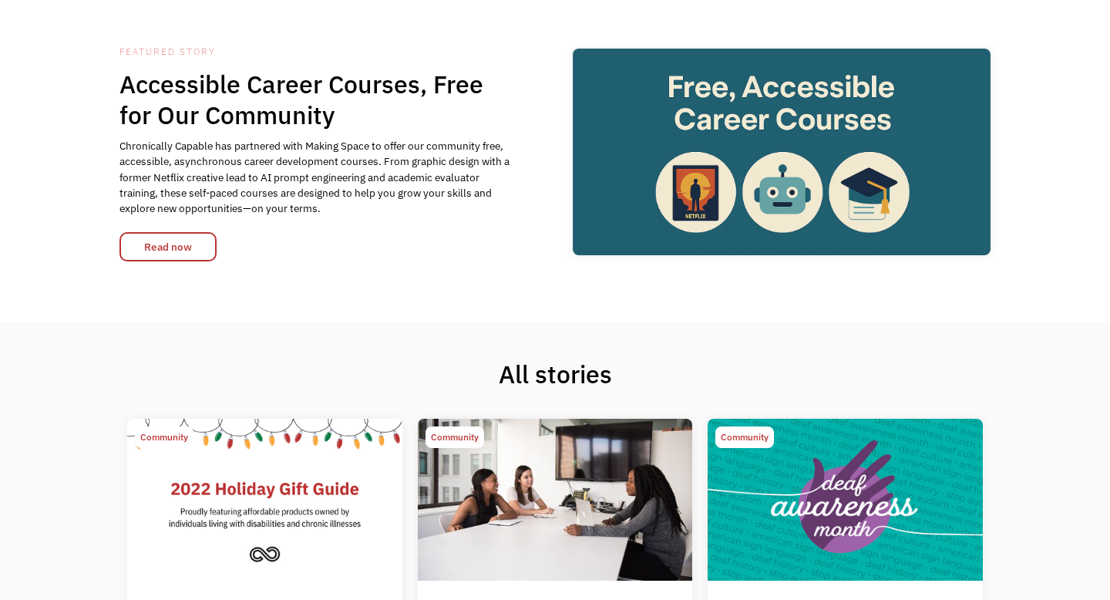
scroll to position [134, 0]
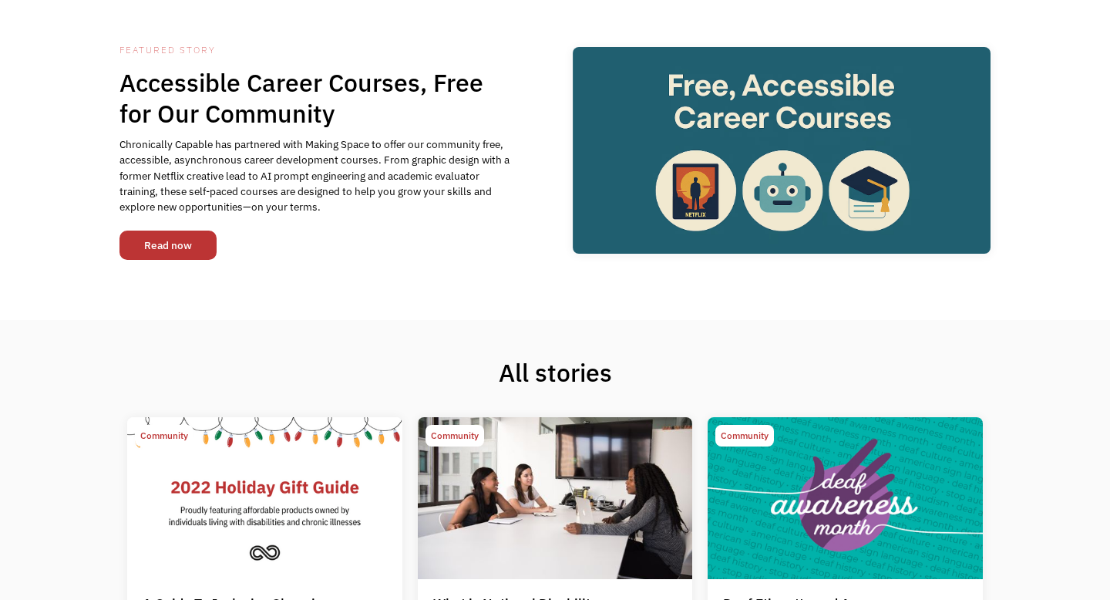
click at [188, 242] on link "Read now" at bounding box center [167, 244] width 97 height 29
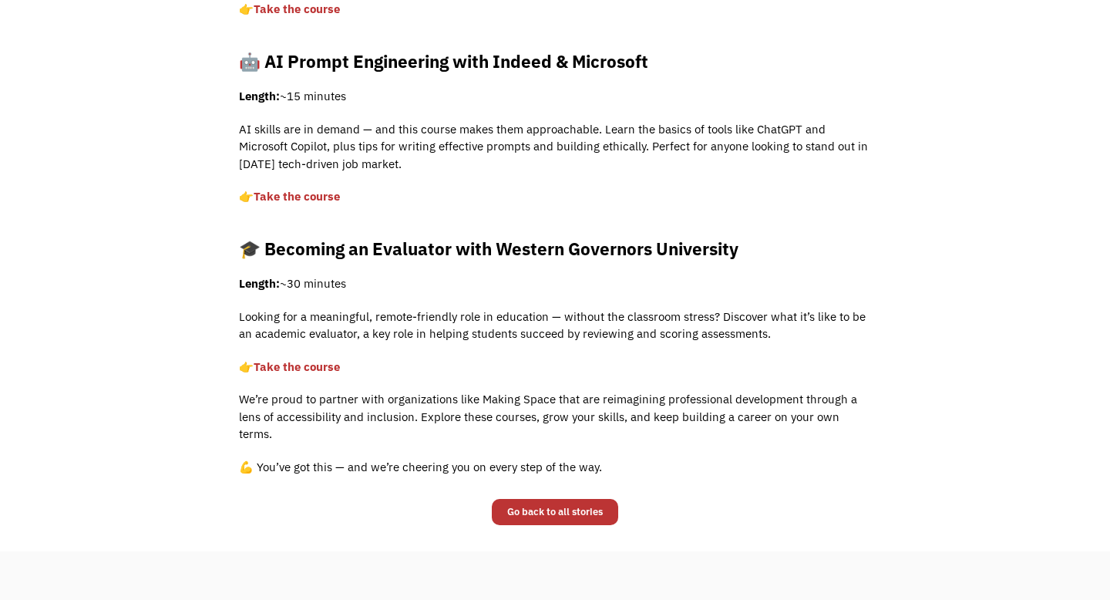
scroll to position [799, 0]
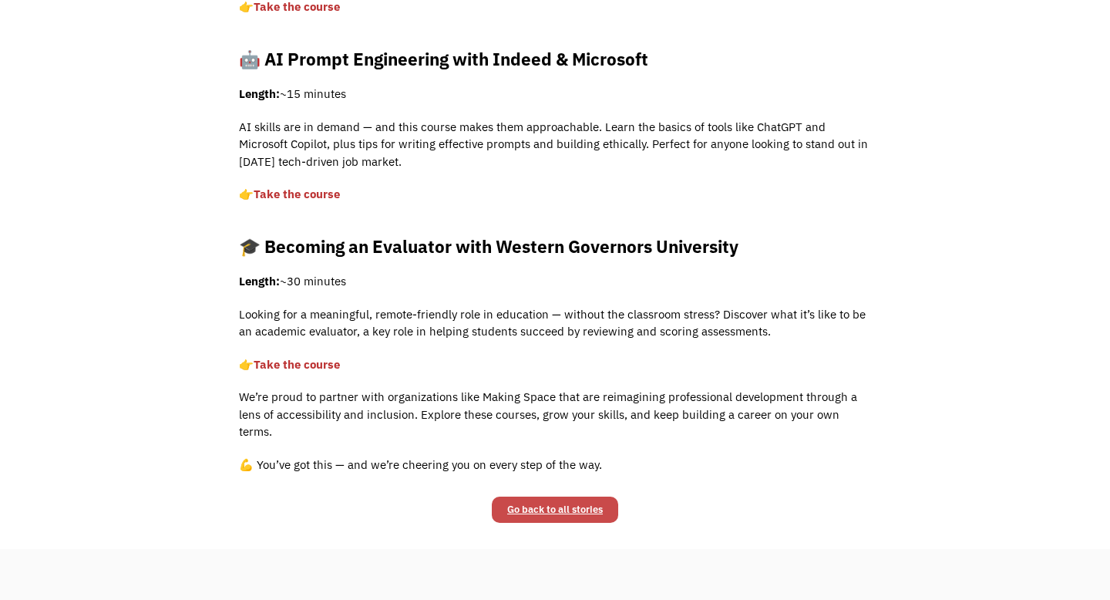
click at [547, 496] on link "Go back to all stories" at bounding box center [555, 509] width 126 height 26
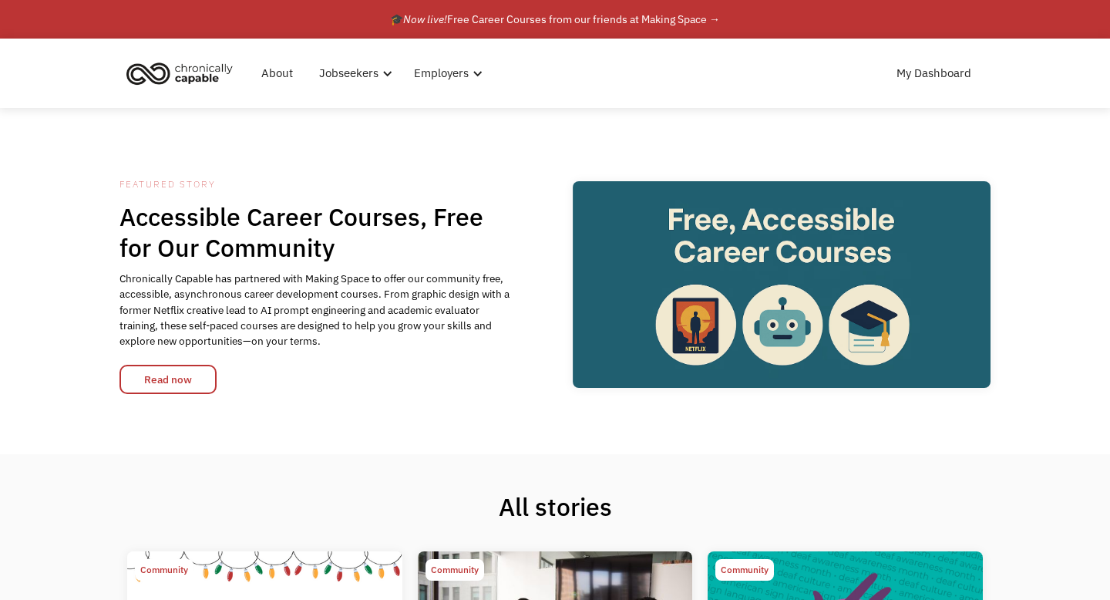
click at [1051, 150] on div "Featured Story Accessible Career Courses, Free for Our Community Chronically Ca…" at bounding box center [555, 281] width 1110 height 346
